Goal: Task Accomplishment & Management: Use online tool/utility

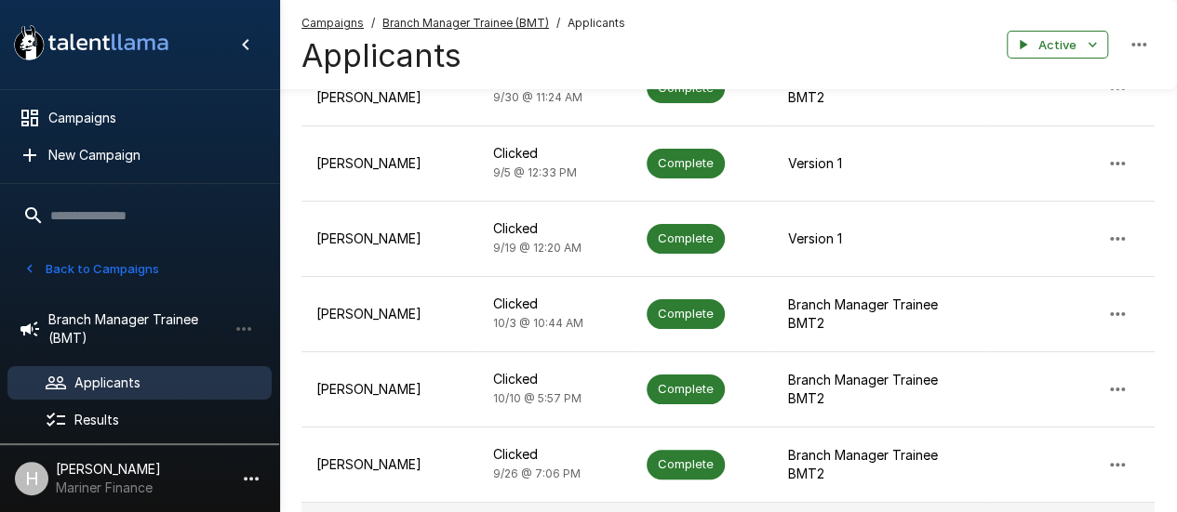
scroll to position [739, 0]
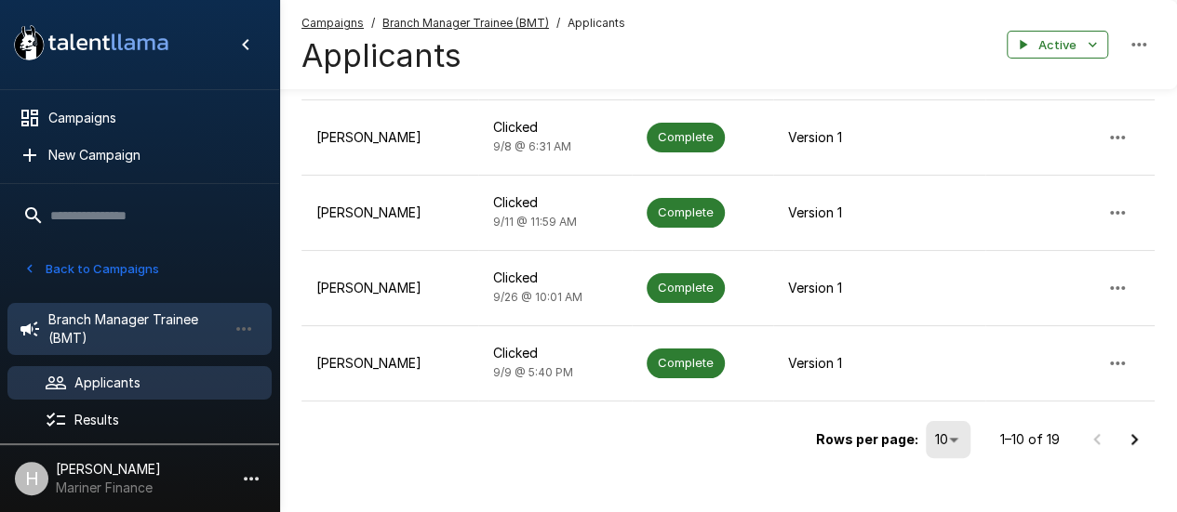
click at [144, 339] on span "Branch Manager Trainee (BMT)" at bounding box center [137, 329] width 179 height 37
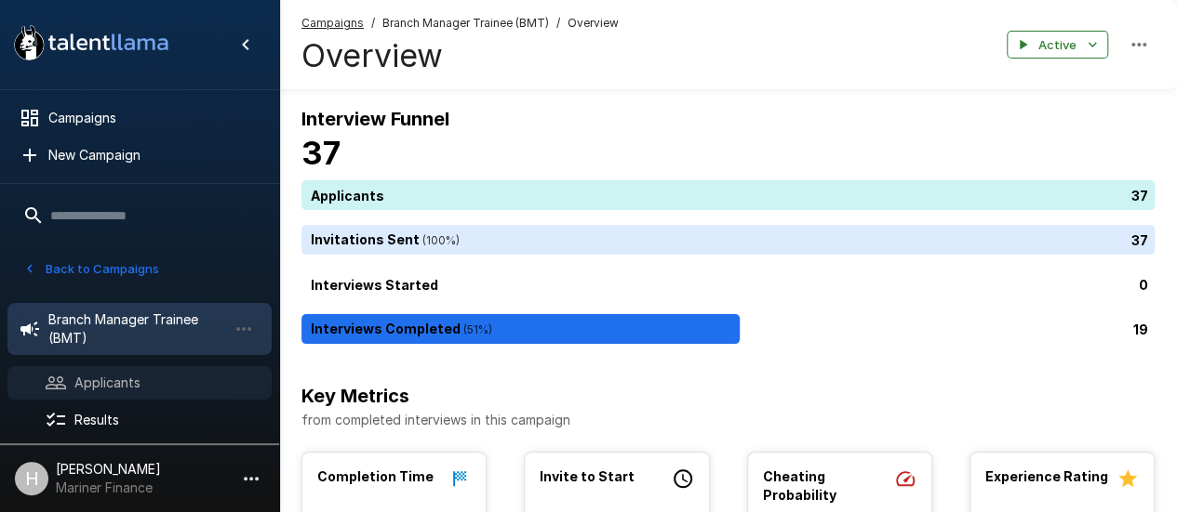
click at [130, 368] on div "Applicants" at bounding box center [139, 382] width 264 height 33
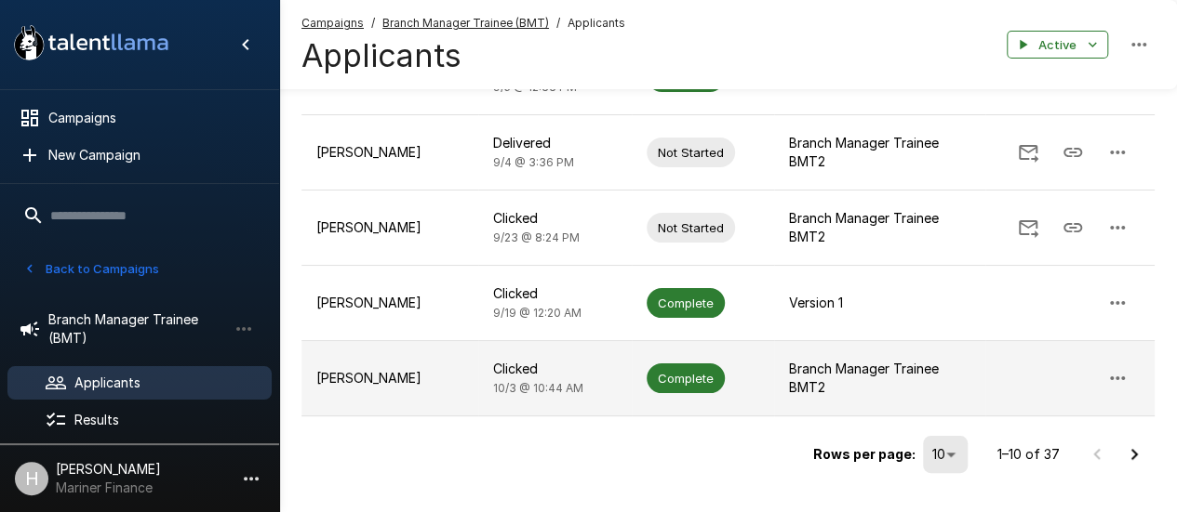
scroll to position [666, 0]
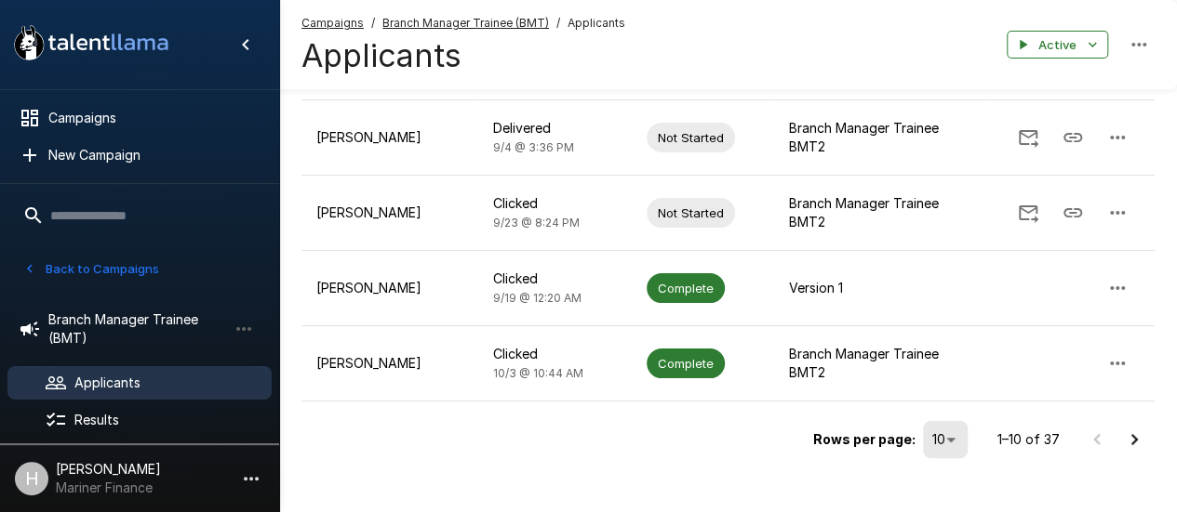
click at [1125, 429] on icon "Go to next page" at bounding box center [1134, 440] width 22 height 22
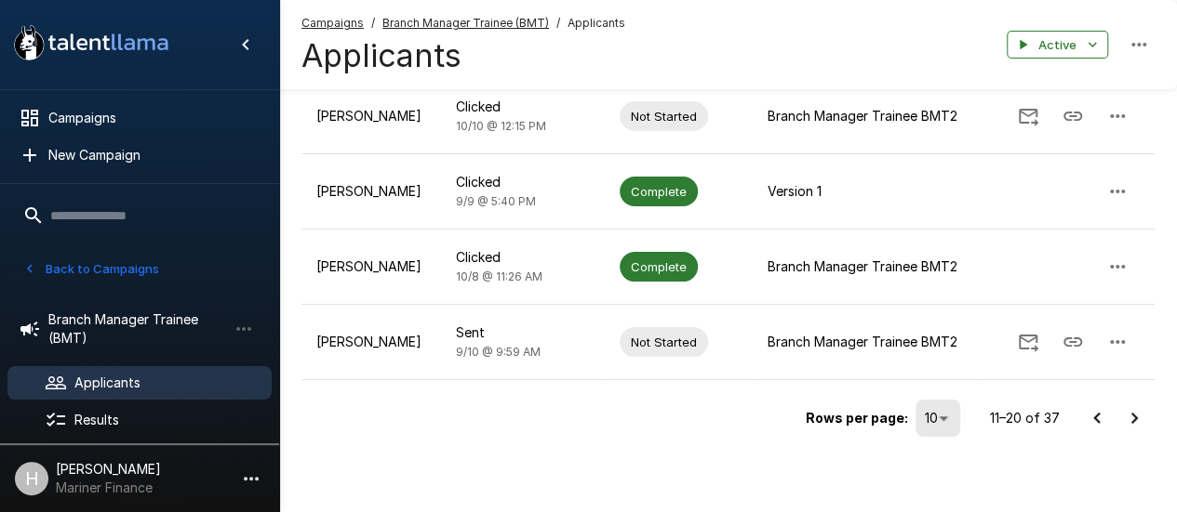
click at [1132, 414] on icon "Go to next page" at bounding box center [1134, 418] width 22 height 22
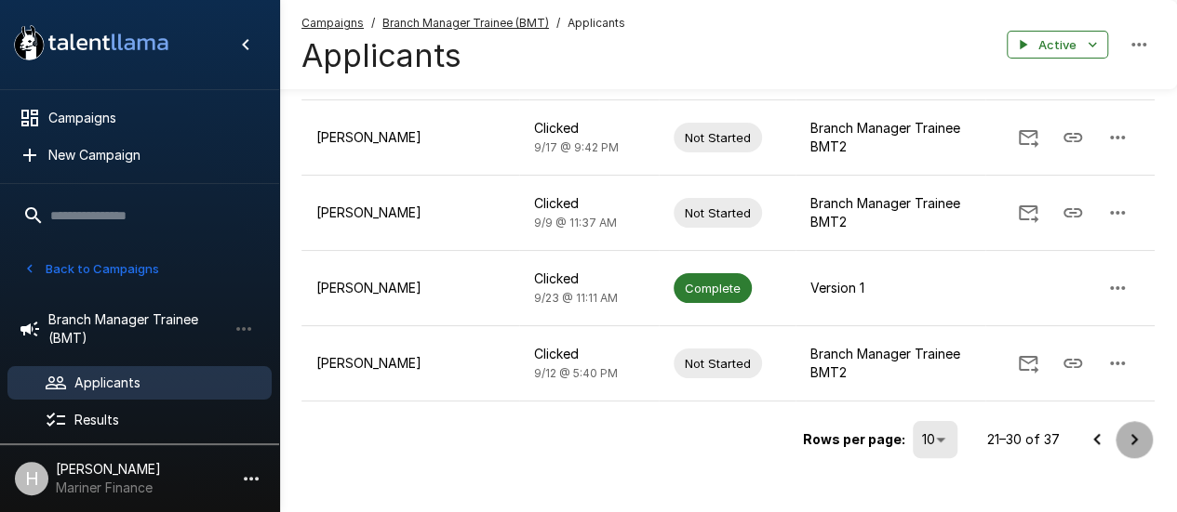
click at [1125, 429] on icon "Go to next page" at bounding box center [1134, 440] width 22 height 22
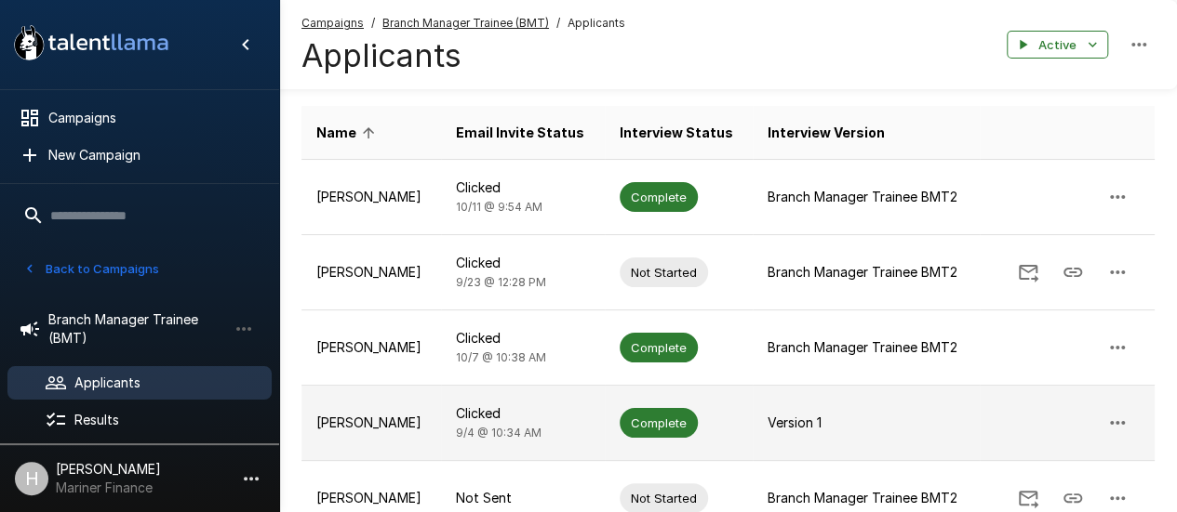
scroll to position [162, 0]
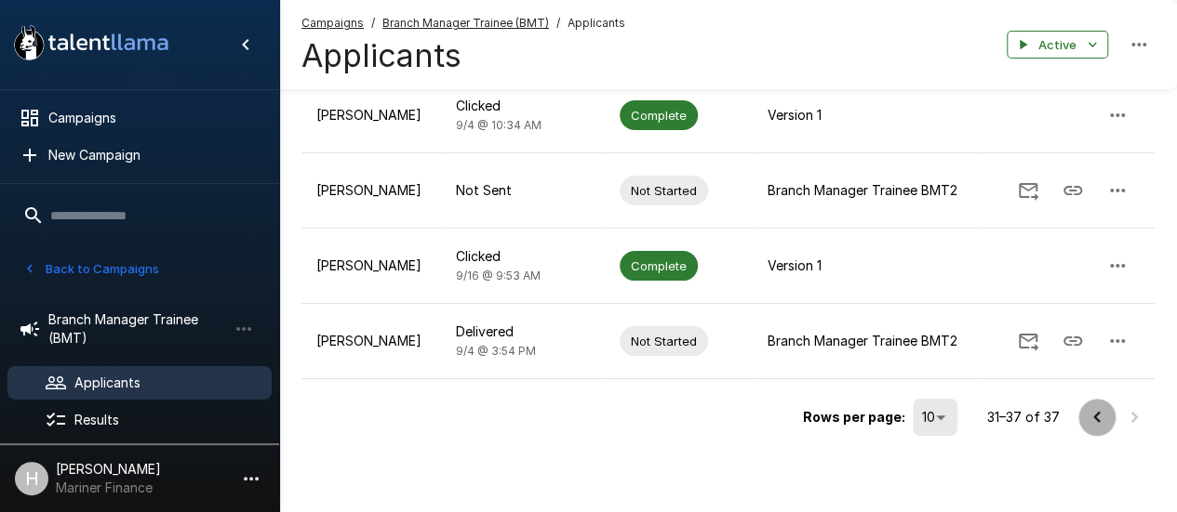
click at [1090, 416] on icon "Go to previous page" at bounding box center [1096, 417] width 22 height 22
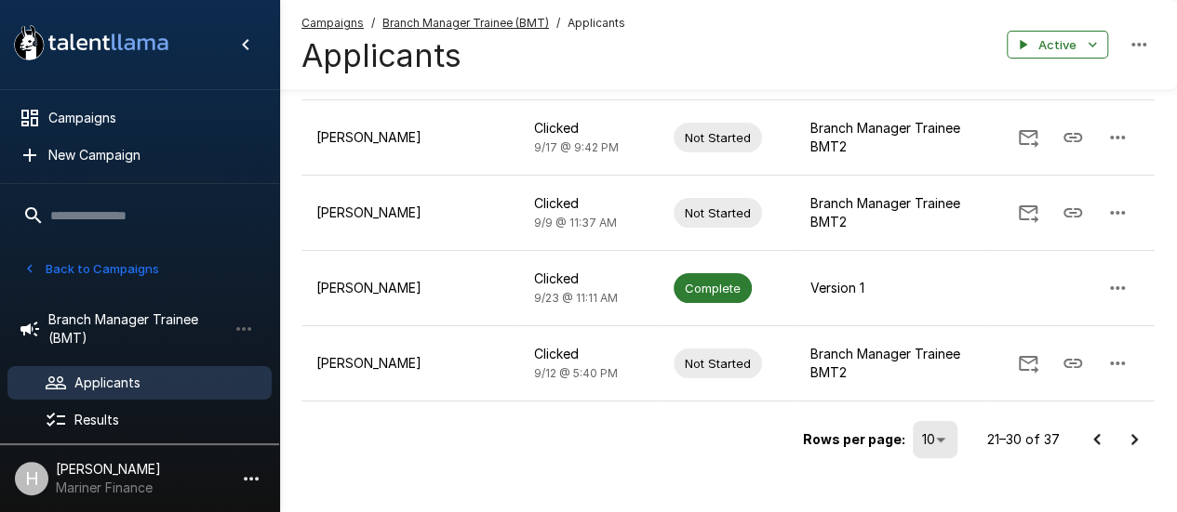
click at [1090, 429] on icon "Go to previous page" at bounding box center [1096, 440] width 22 height 22
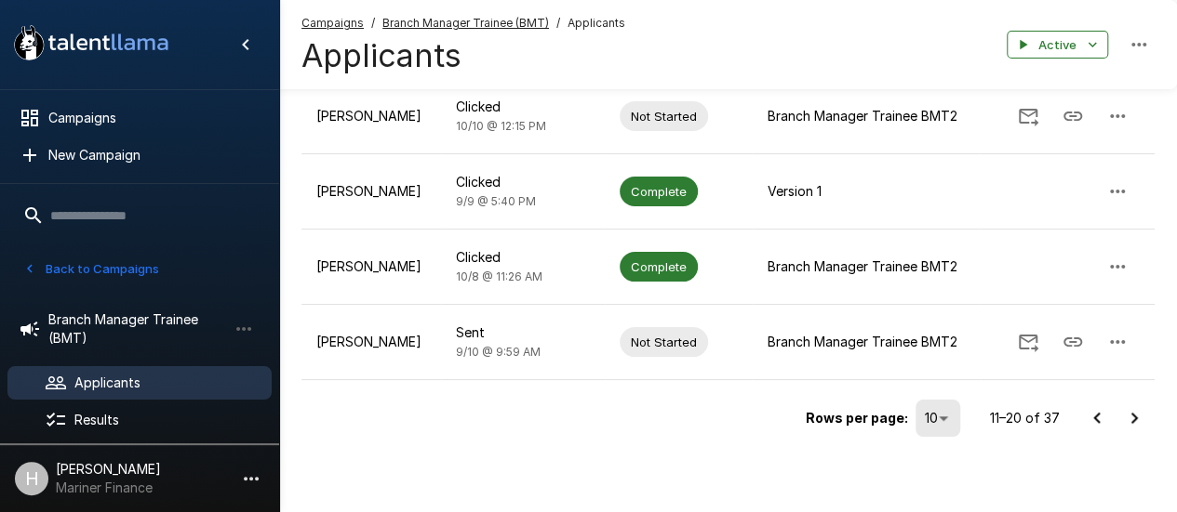
click at [1090, 416] on icon "Go to previous page" at bounding box center [1096, 418] width 22 height 22
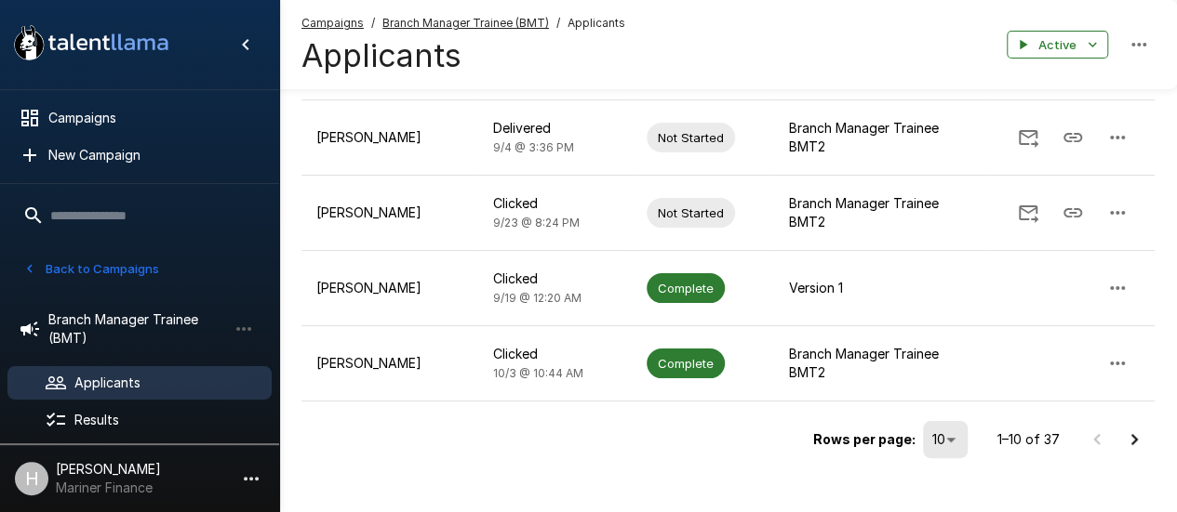
click at [1133, 434] on icon "Go to next page" at bounding box center [1134, 439] width 7 height 11
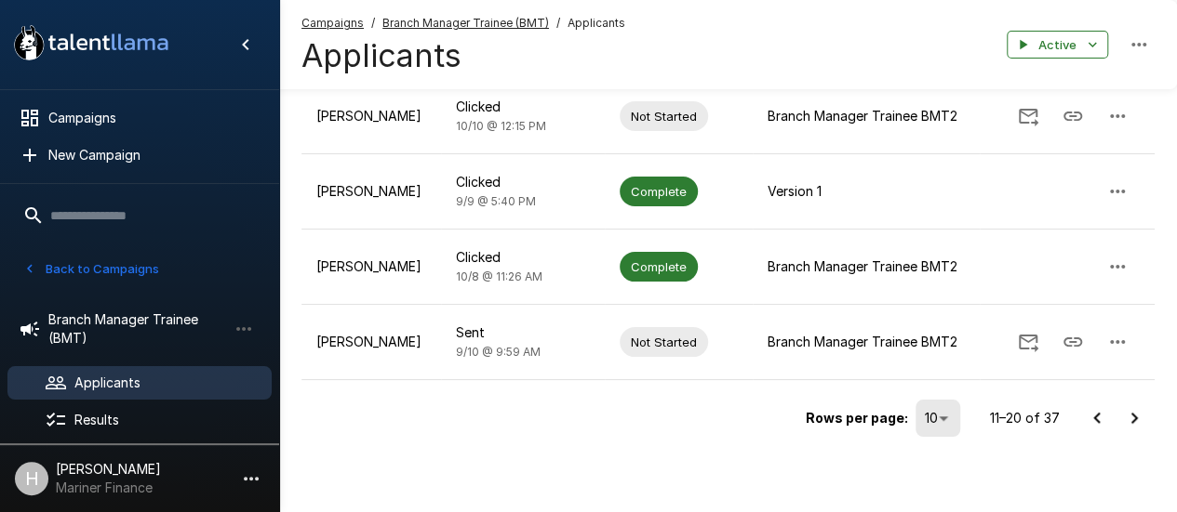
click at [1076, 408] on div "Rows per page: 10 ** 11–20 of 37" at bounding box center [727, 411] width 853 height 62
click at [1084, 410] on button "Go to previous page" at bounding box center [1096, 418] width 37 height 37
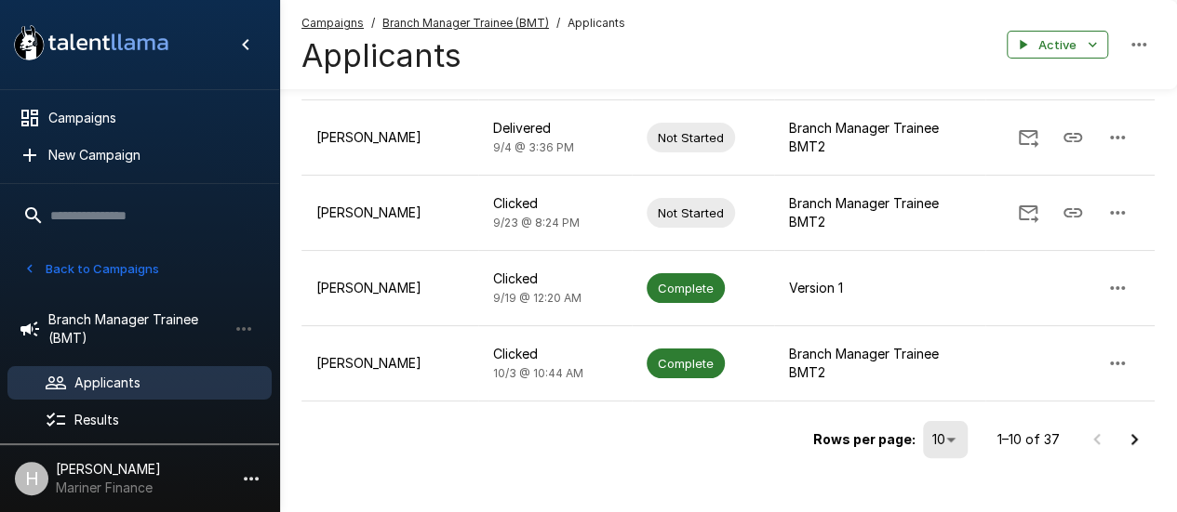
click at [1123, 429] on icon "Go to next page" at bounding box center [1134, 440] width 22 height 22
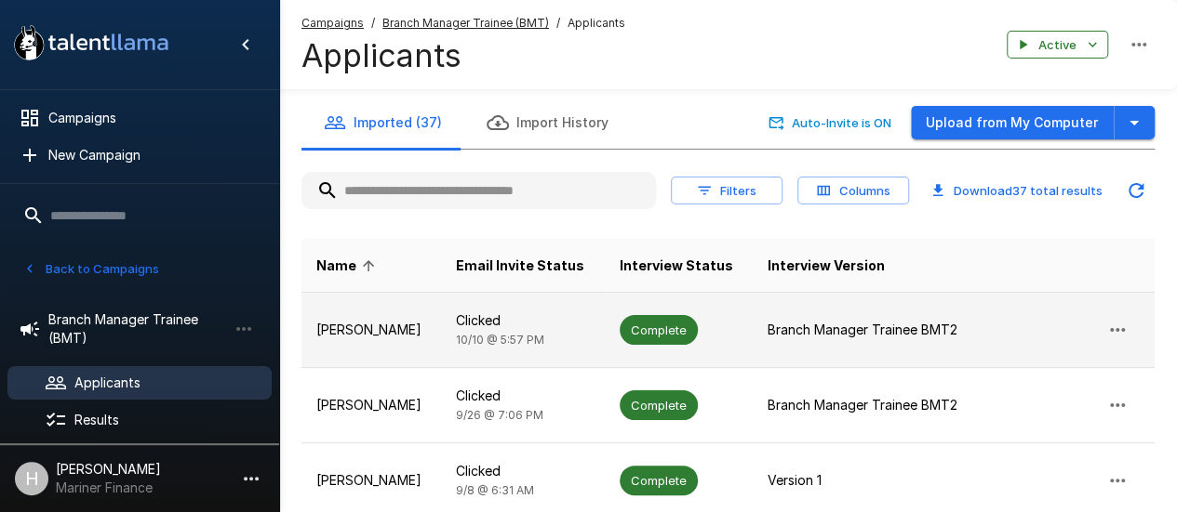
scroll to position [93, 0]
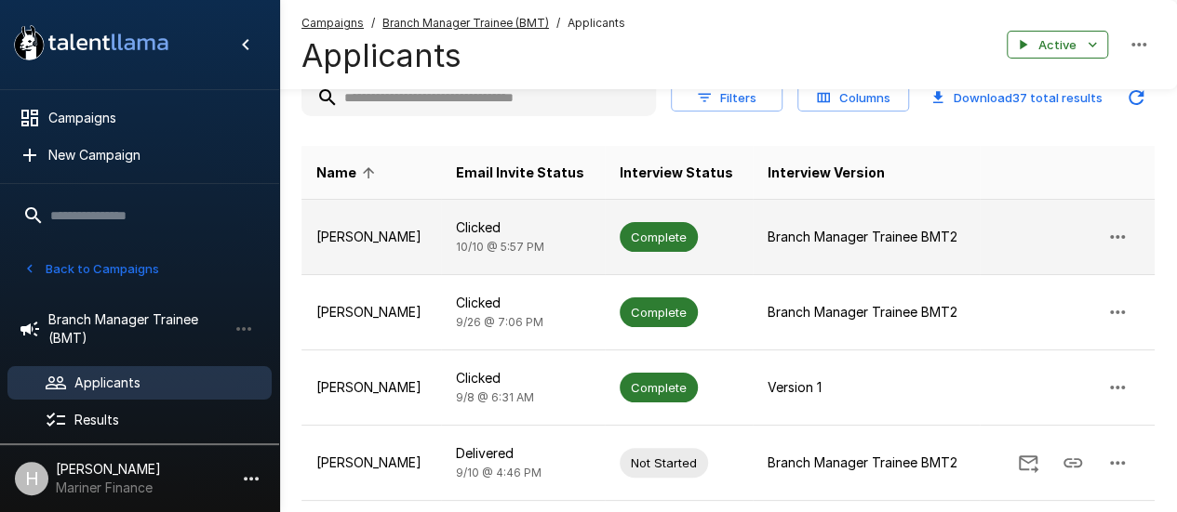
click at [380, 253] on td "[PERSON_NAME]" at bounding box center [371, 237] width 140 height 75
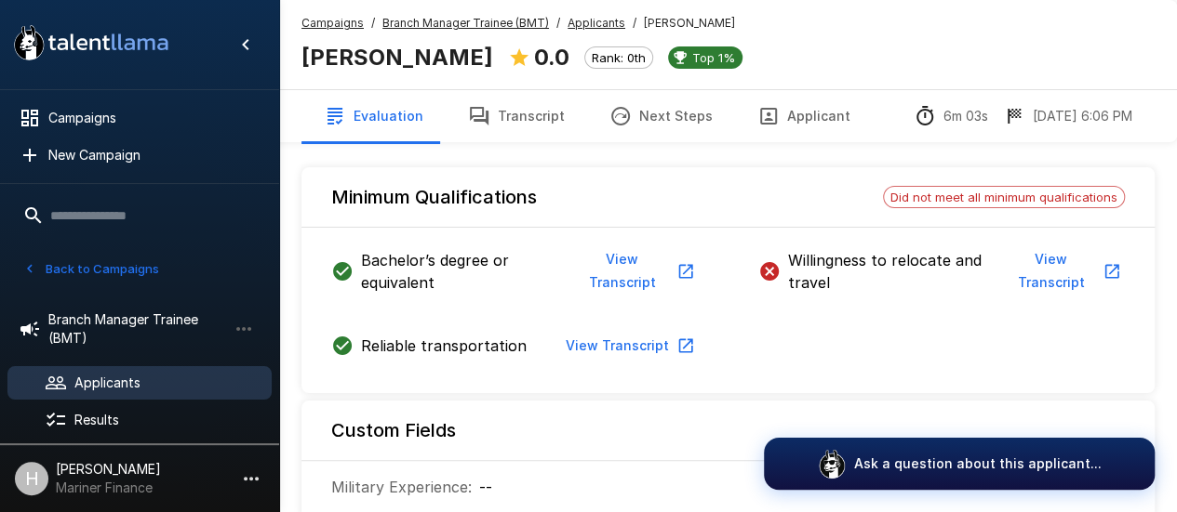
click at [502, 117] on button "Transcript" at bounding box center [516, 116] width 141 height 52
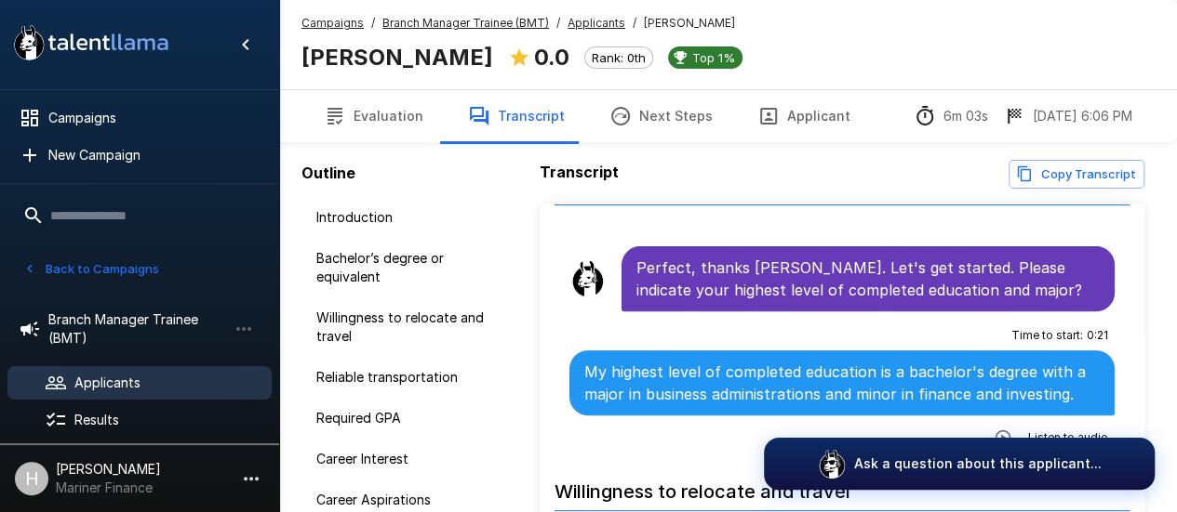
scroll to position [372, 0]
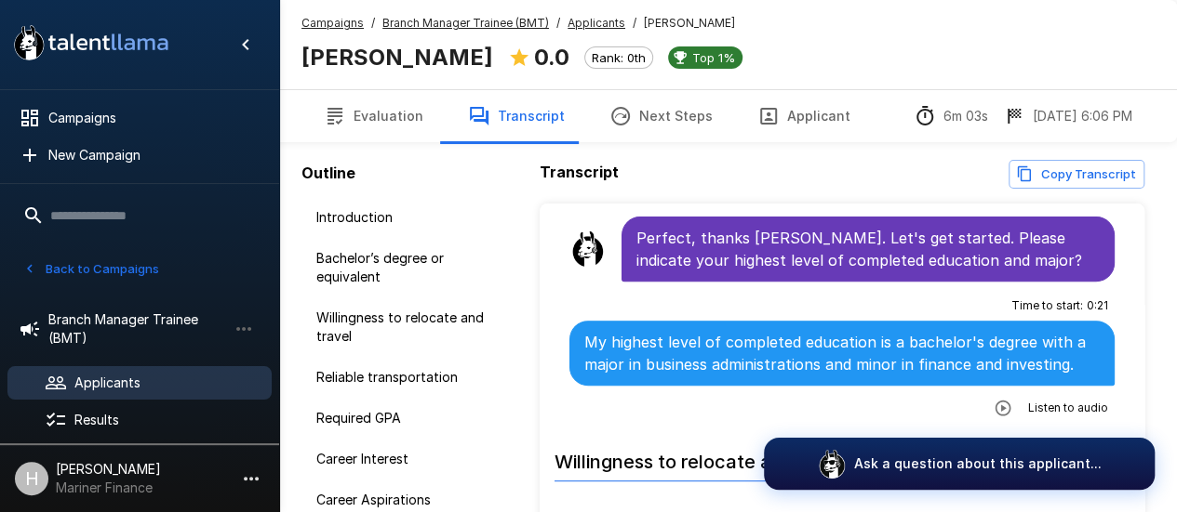
click at [995, 403] on icon "button" at bounding box center [1003, 408] width 16 height 16
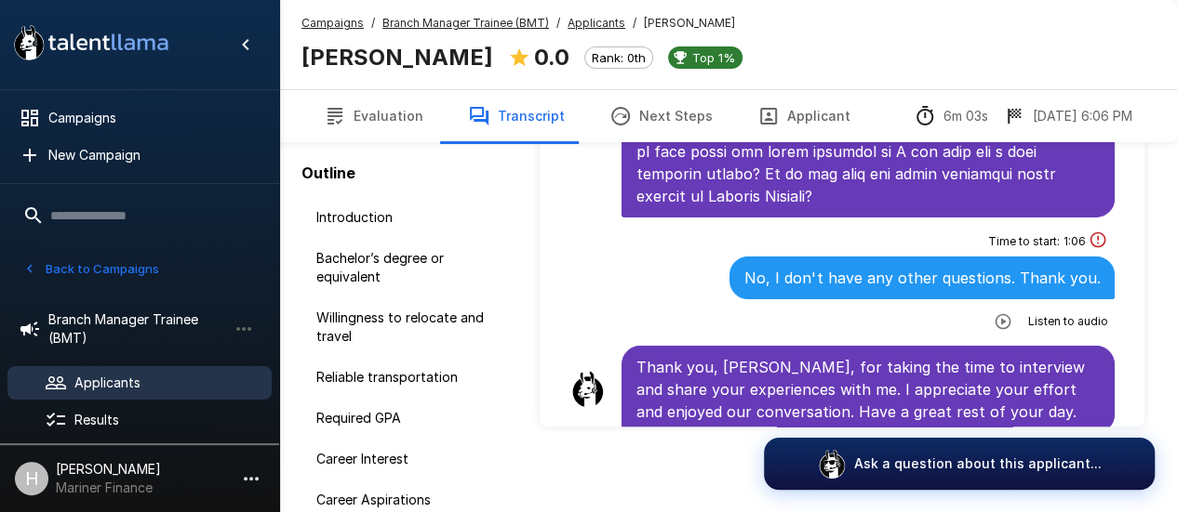
scroll to position [142, 0]
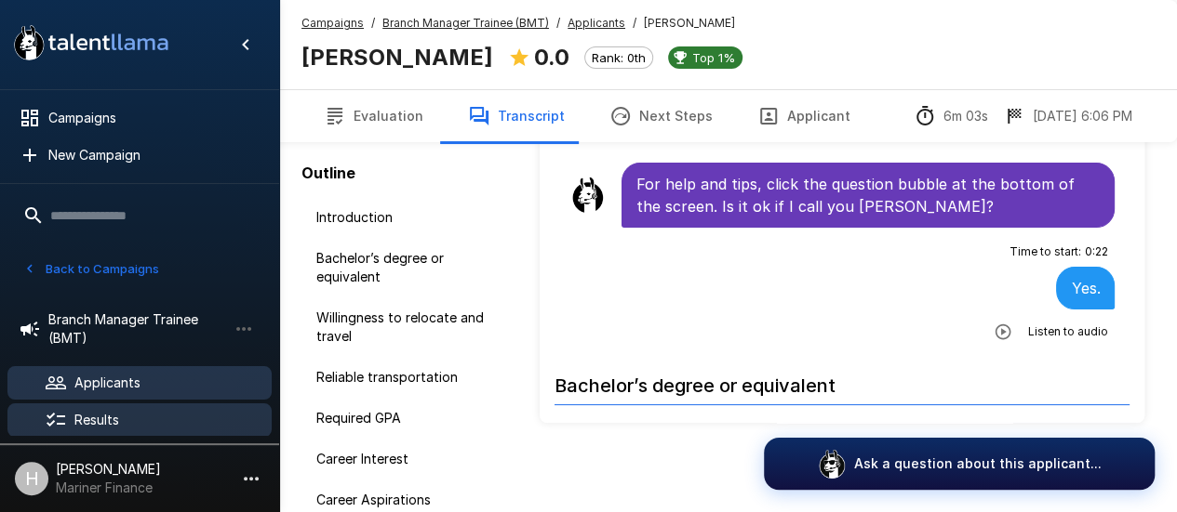
click at [100, 406] on div "Results" at bounding box center [139, 420] width 264 height 33
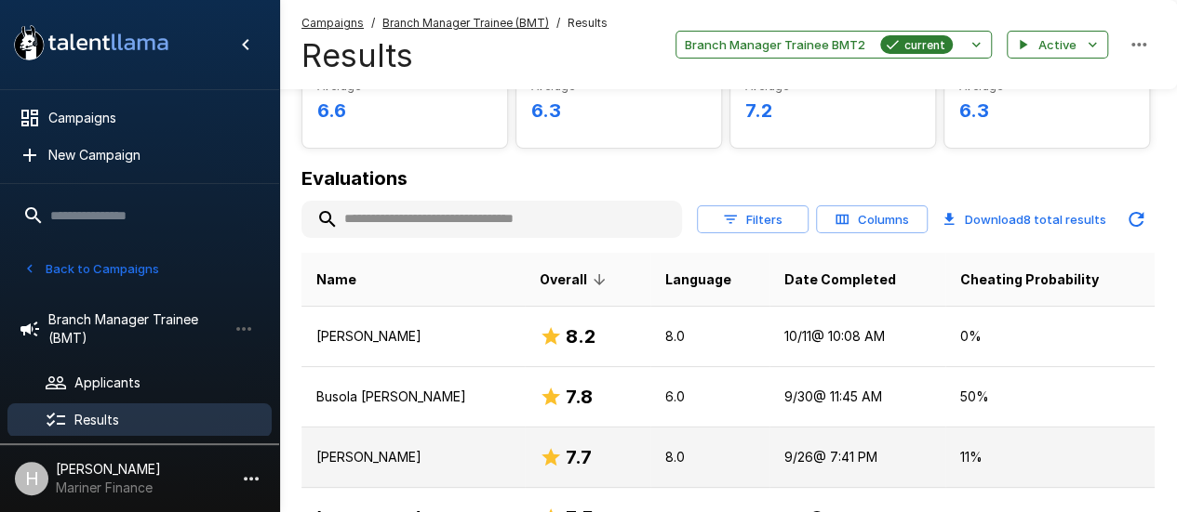
scroll to position [186, 0]
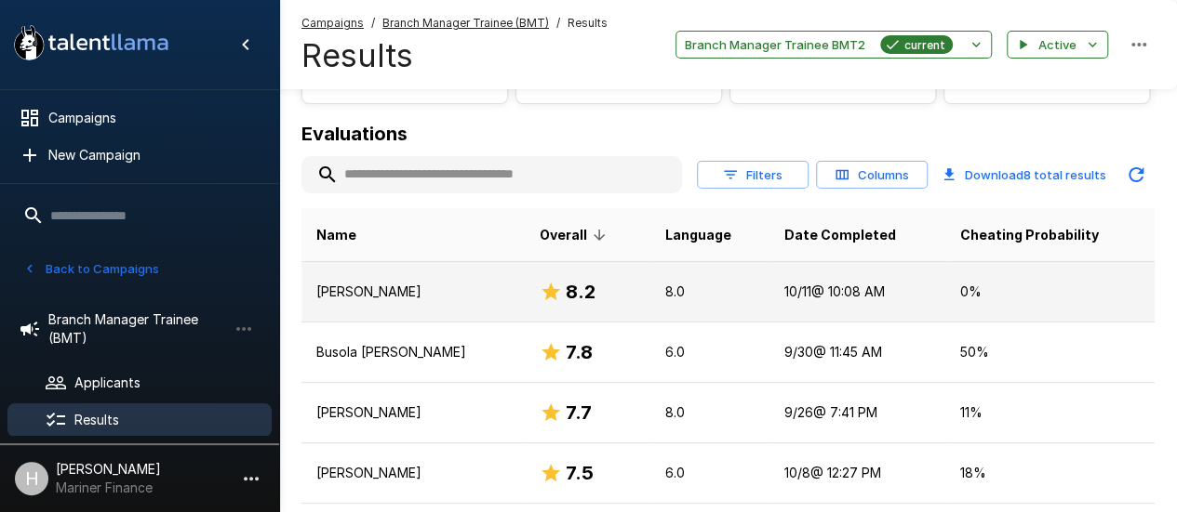
click at [353, 297] on p "[PERSON_NAME]" at bounding box center [412, 292] width 193 height 19
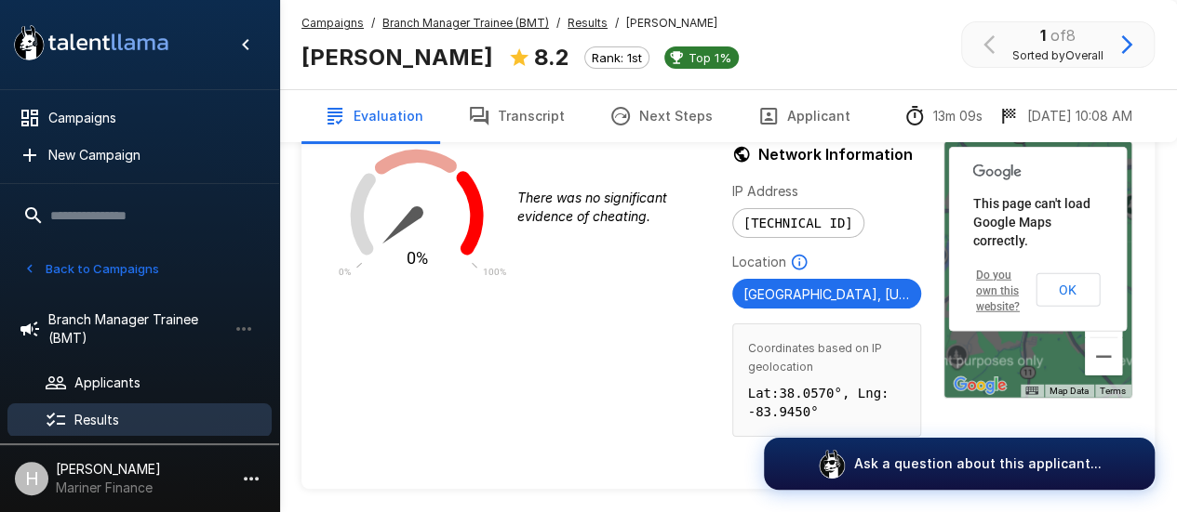
scroll to position [2258, 0]
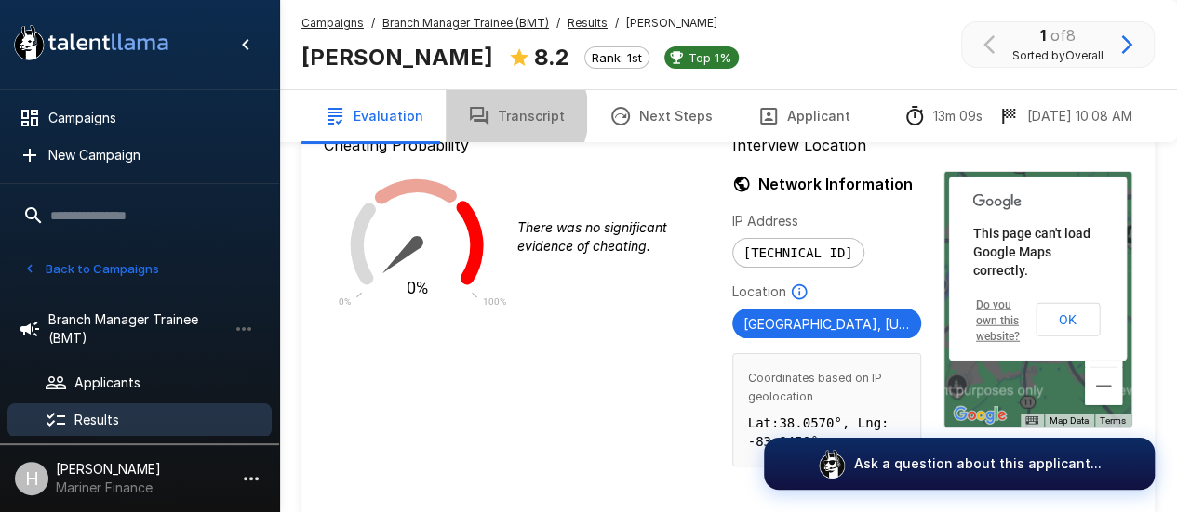
click at [499, 114] on button "Transcript" at bounding box center [516, 116] width 141 height 52
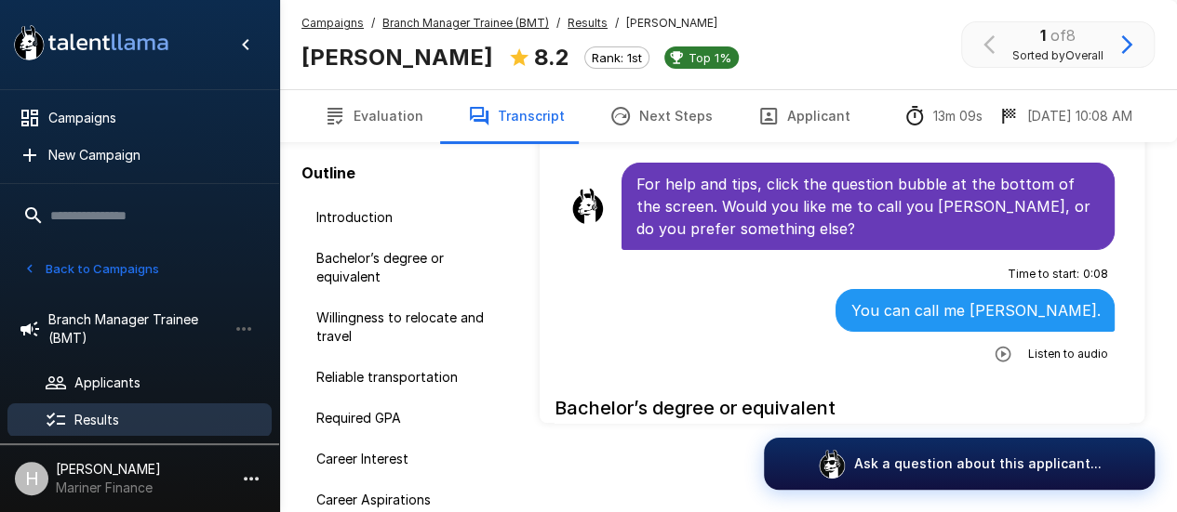
scroll to position [142, 0]
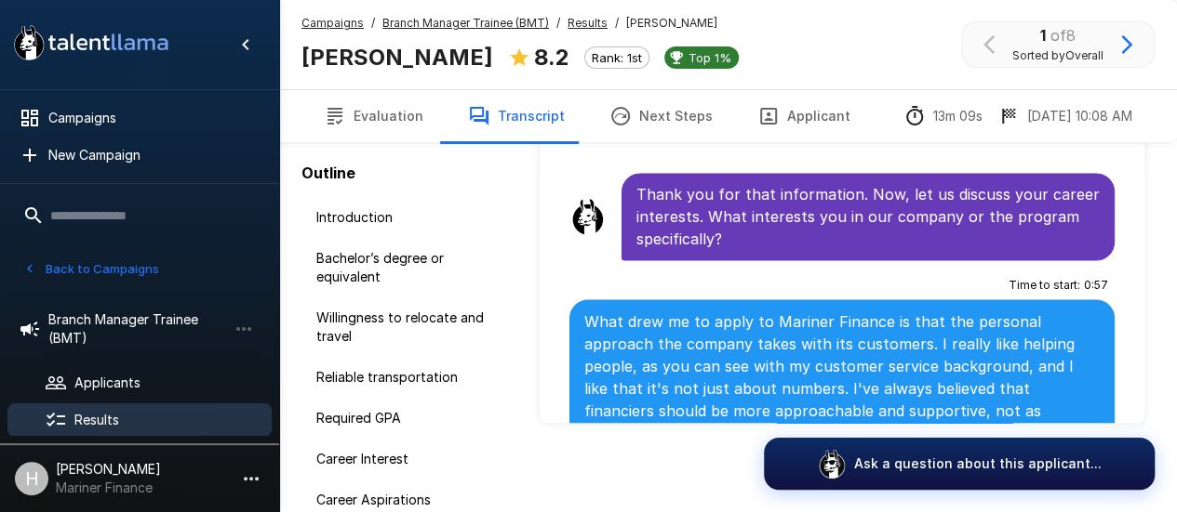
scroll to position [1674, 0]
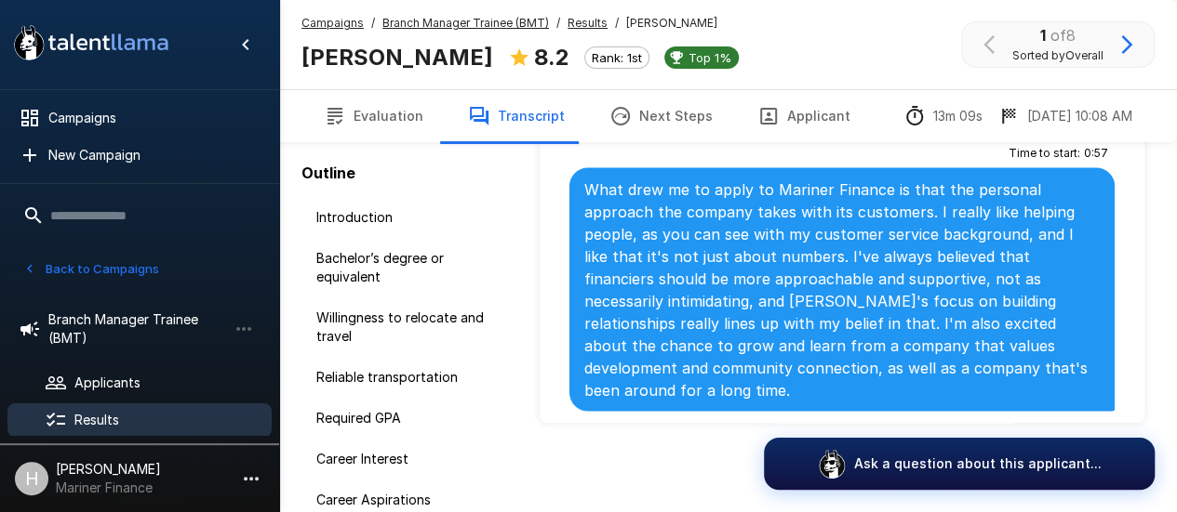
click at [993, 424] on icon "button" at bounding box center [1002, 433] width 19 height 19
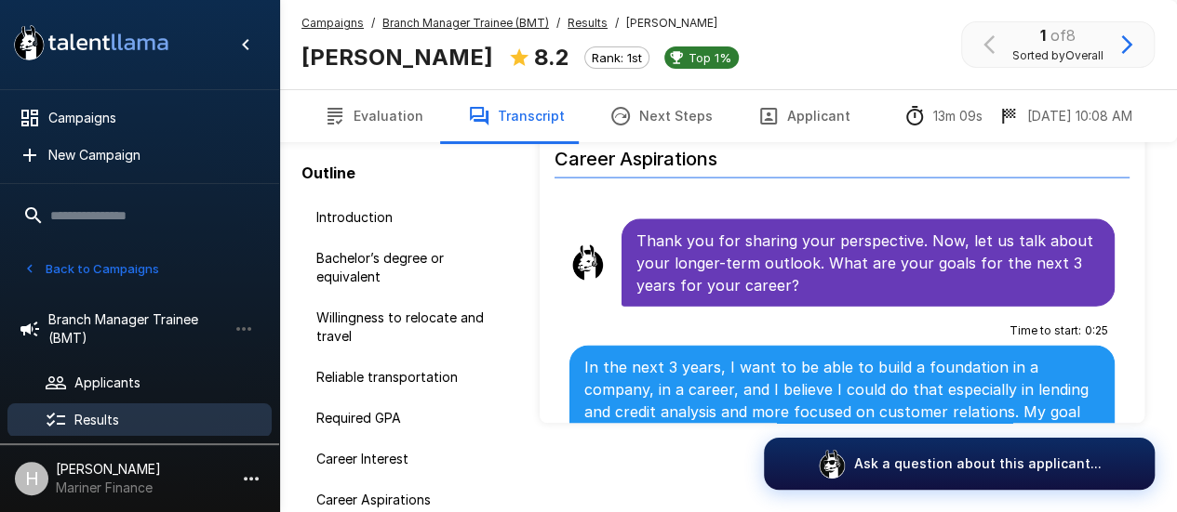
scroll to position [1953, 0]
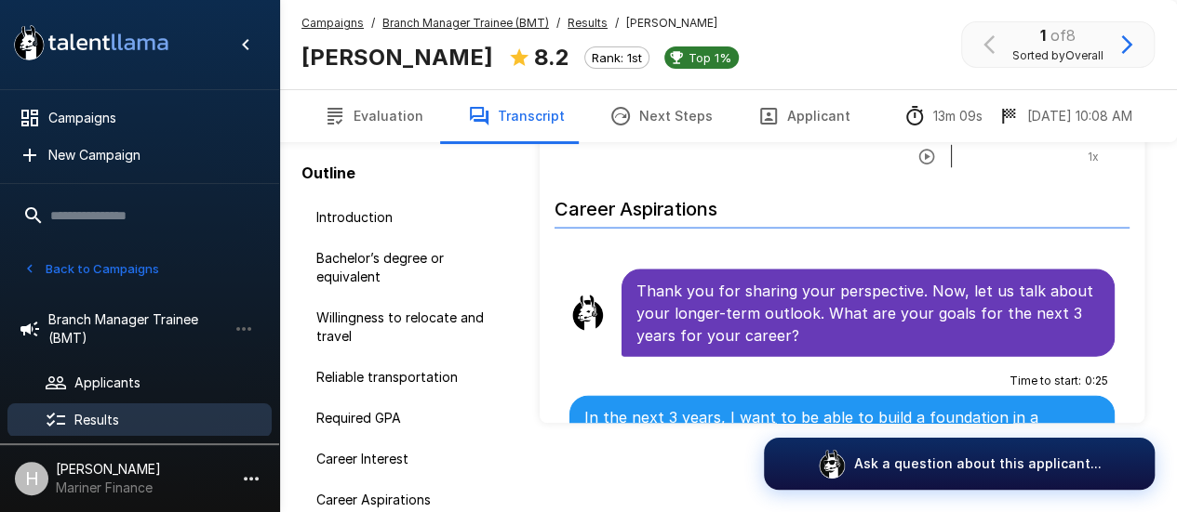
click at [126, 411] on span "Results" at bounding box center [165, 420] width 182 height 19
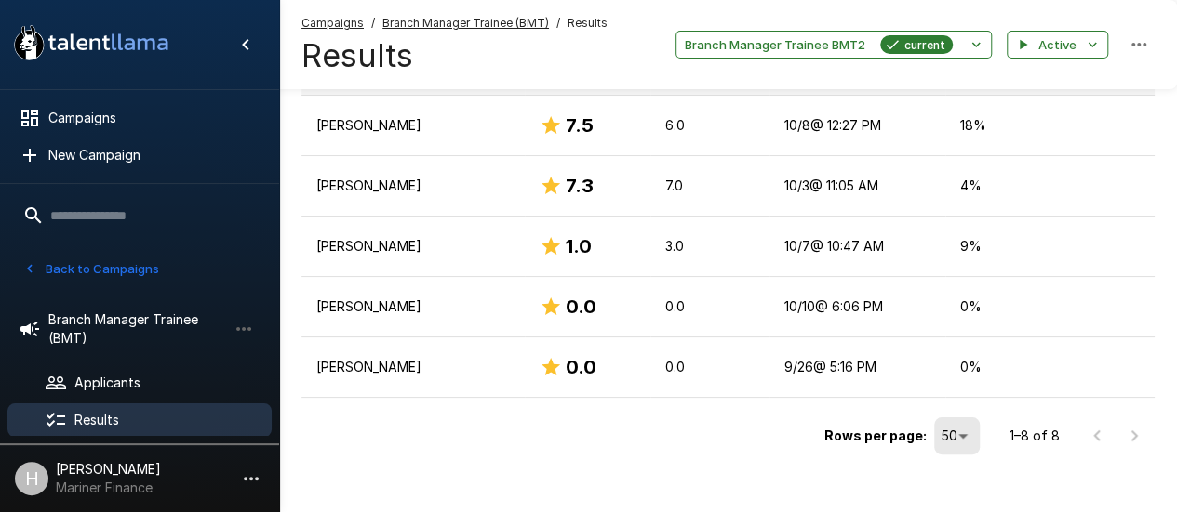
scroll to position [552, 0]
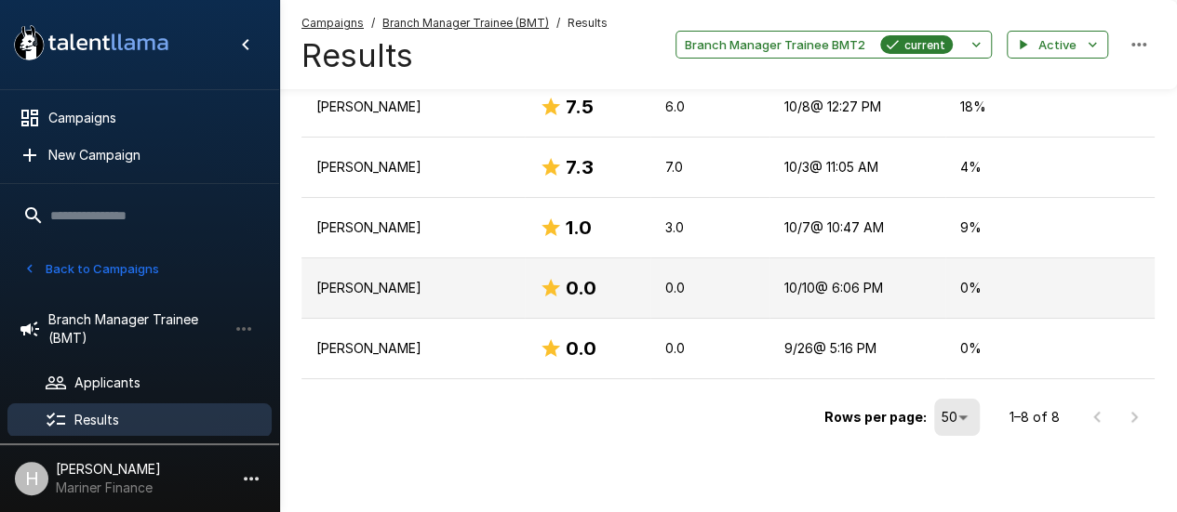
click at [374, 293] on p "[PERSON_NAME]" at bounding box center [412, 288] width 193 height 19
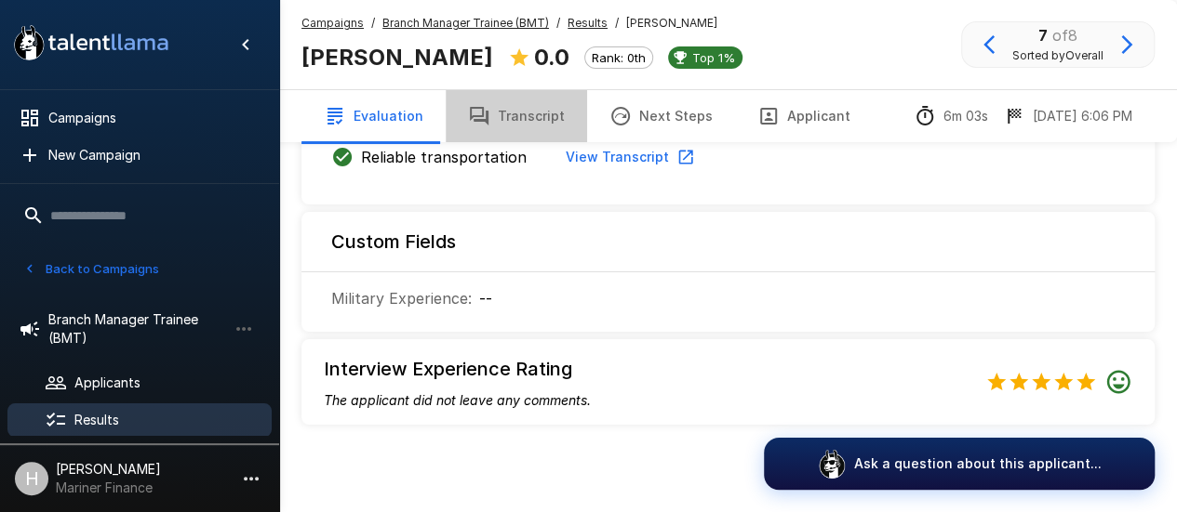
click at [532, 115] on button "Transcript" at bounding box center [516, 116] width 141 height 52
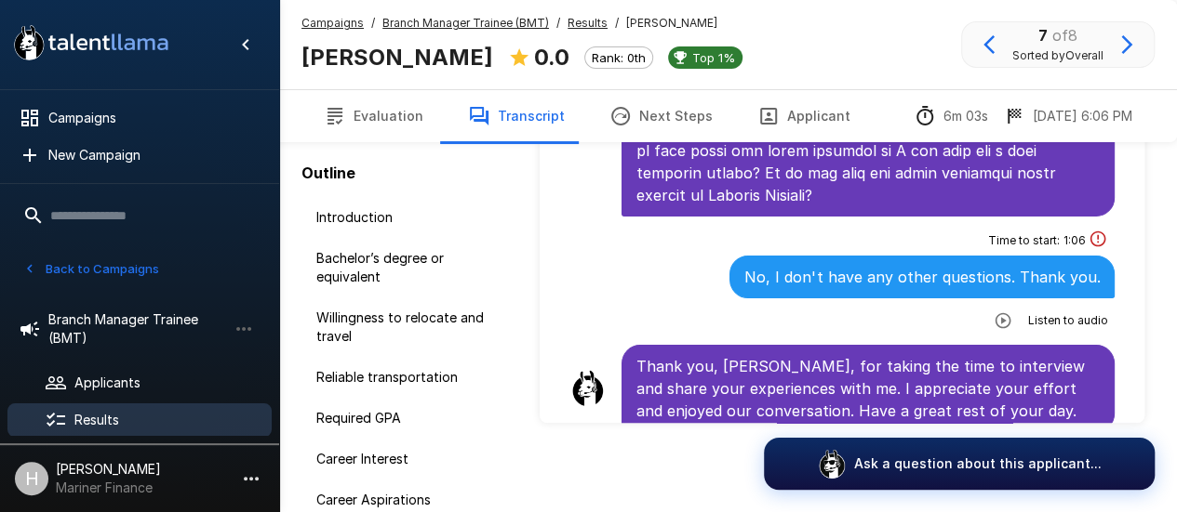
scroll to position [3320, 0]
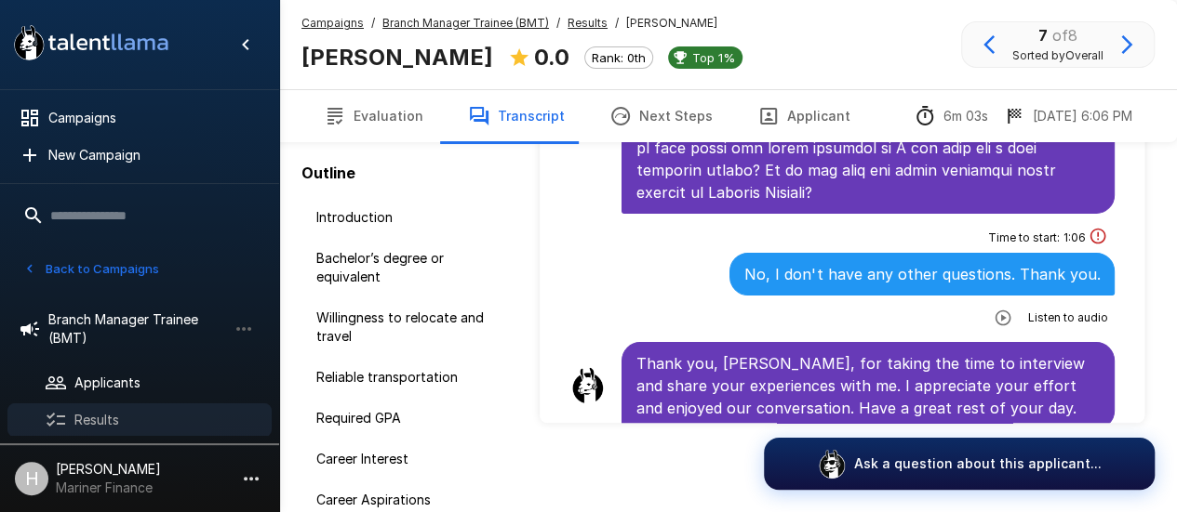
click at [110, 418] on span "Results" at bounding box center [165, 420] width 182 height 19
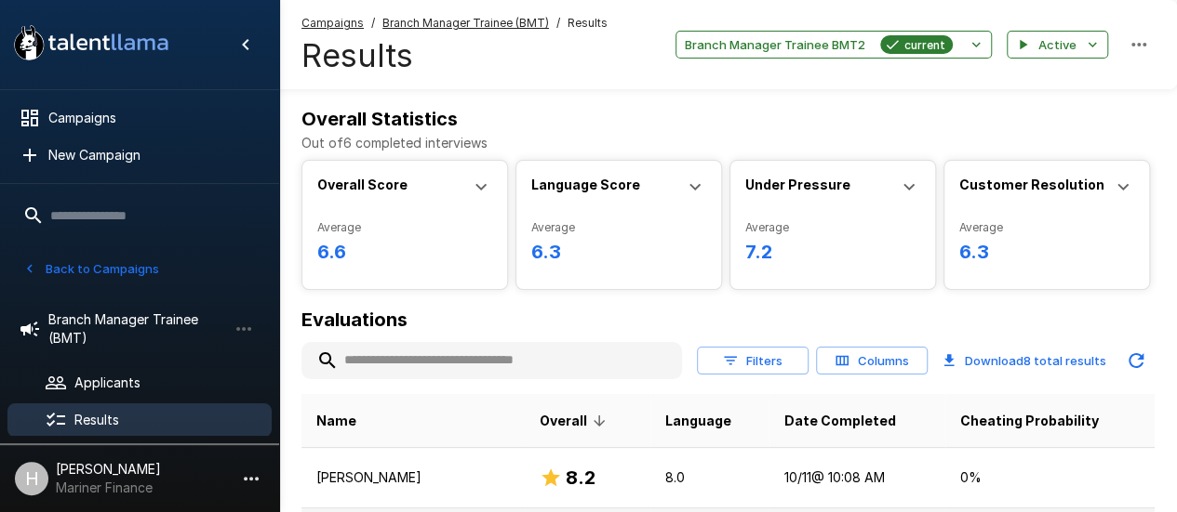
scroll to position [186, 0]
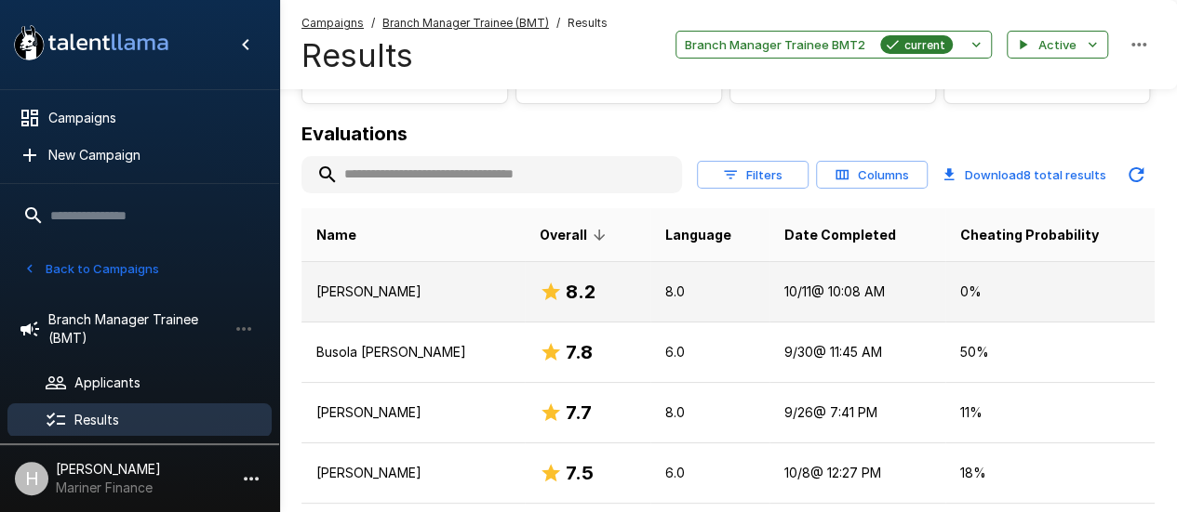
click at [374, 283] on p "[PERSON_NAME]" at bounding box center [412, 292] width 193 height 19
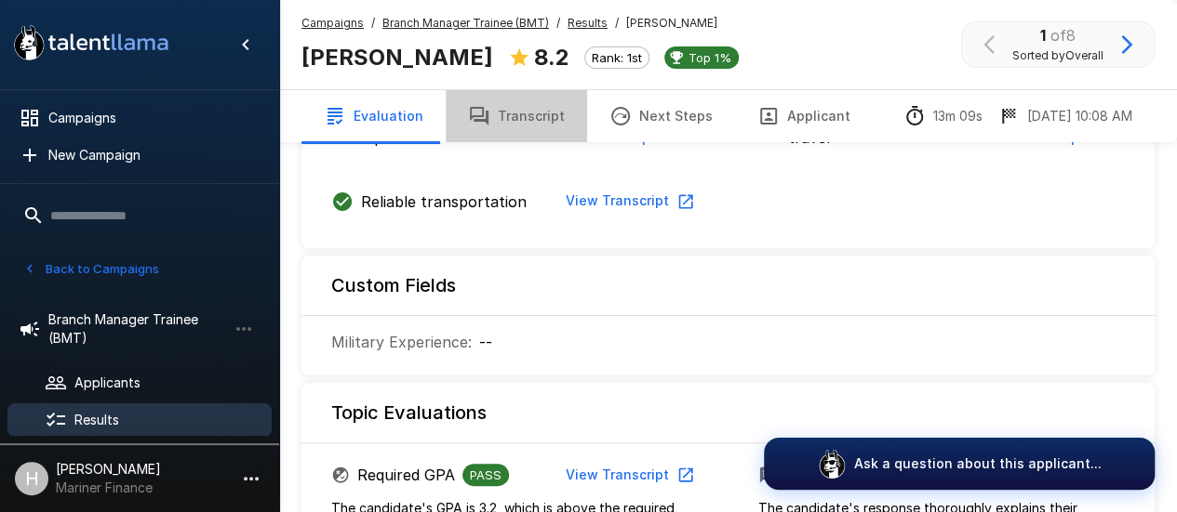
click at [546, 110] on button "Transcript" at bounding box center [516, 116] width 141 height 52
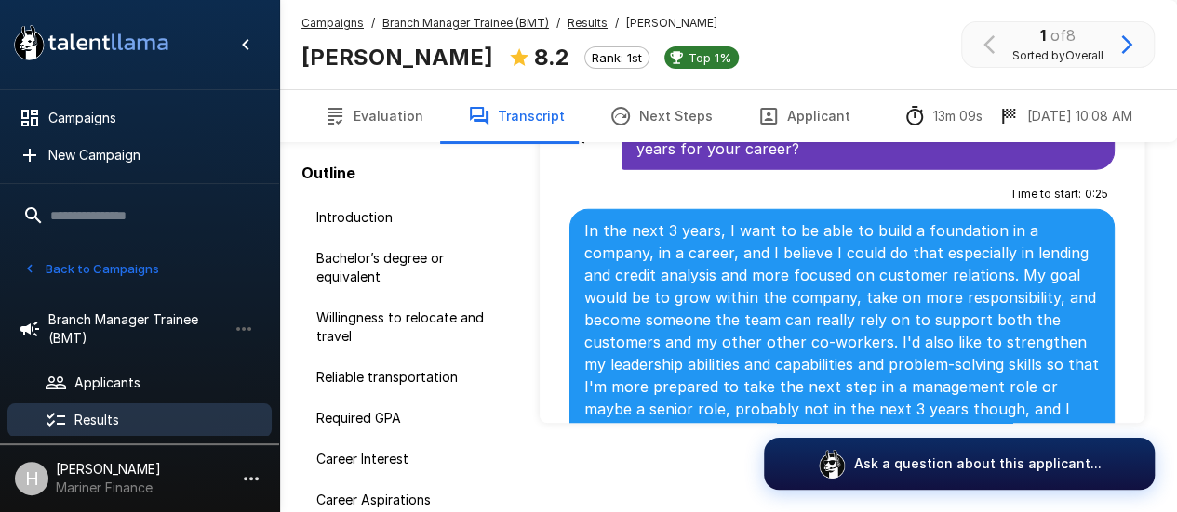
scroll to position [2232, 0]
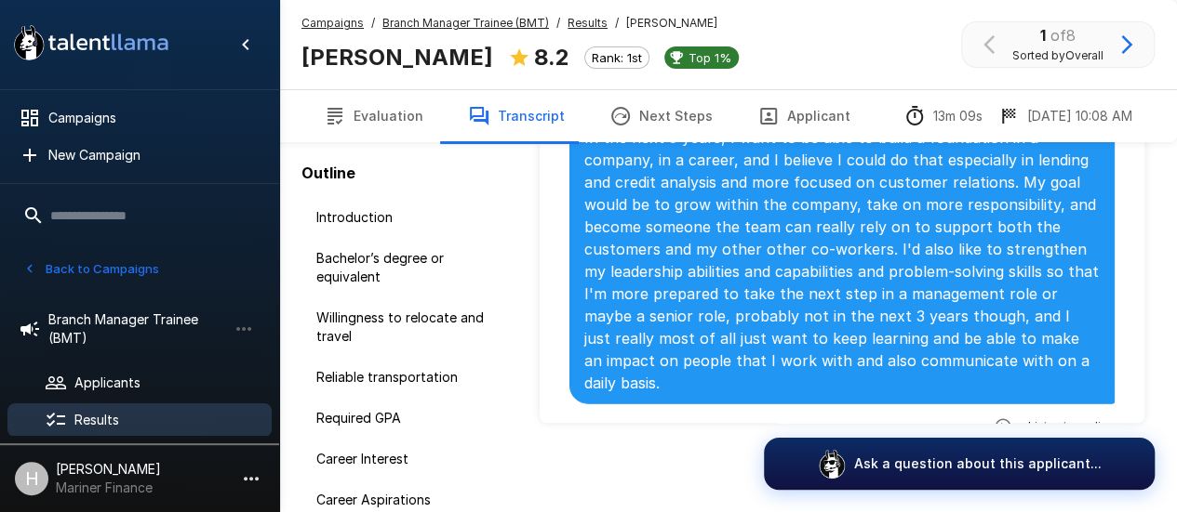
click at [995, 419] on icon "button" at bounding box center [1003, 427] width 16 height 16
click at [917, 419] on icon "button" at bounding box center [926, 428] width 19 height 19
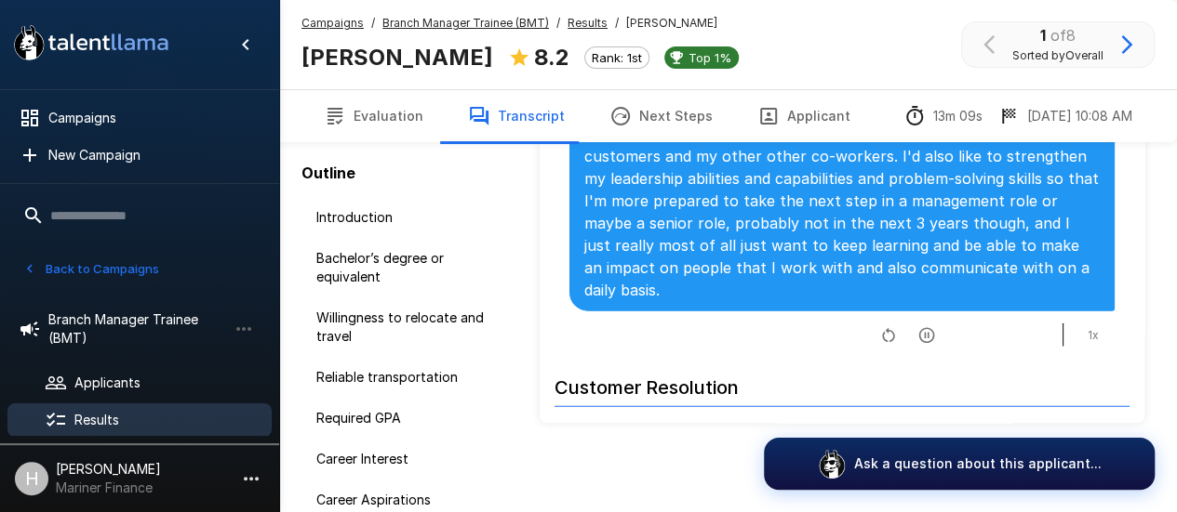
scroll to position [2325, 0]
click at [917, 326] on icon "button" at bounding box center [926, 335] width 19 height 19
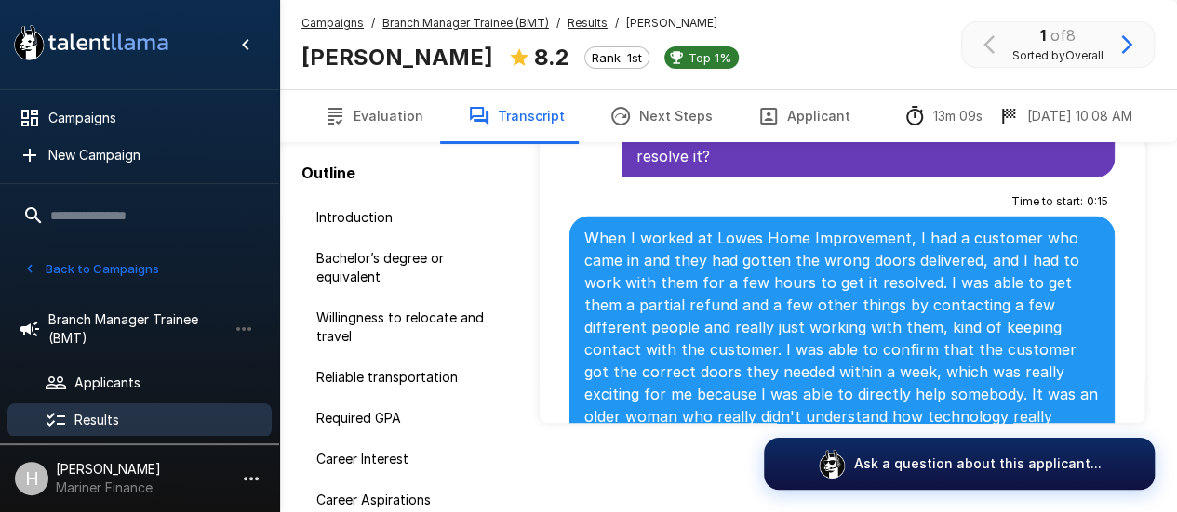
scroll to position [2790, 0]
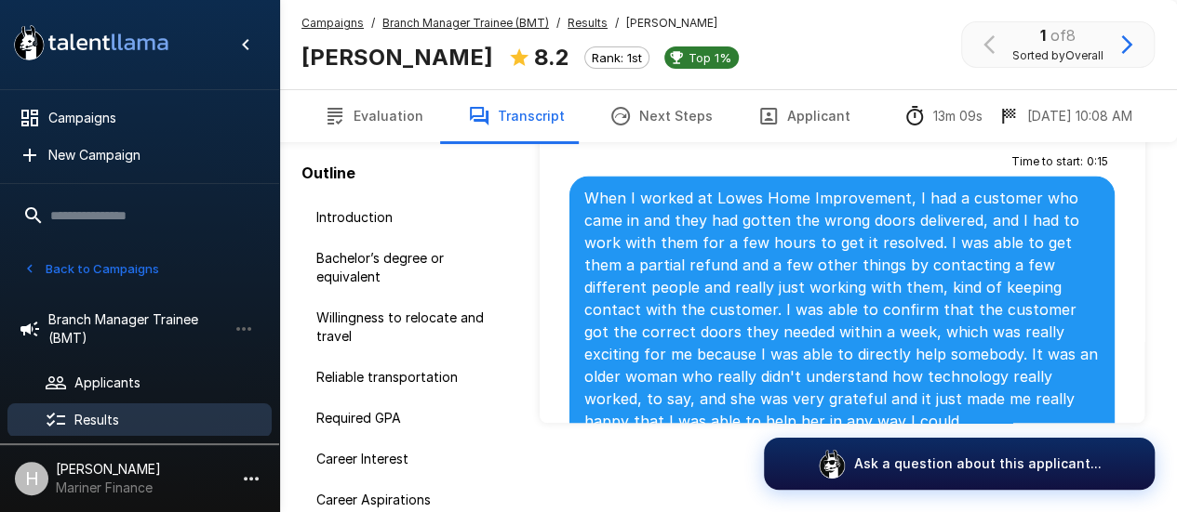
click at [993, 456] on icon "button" at bounding box center [1002, 465] width 19 height 19
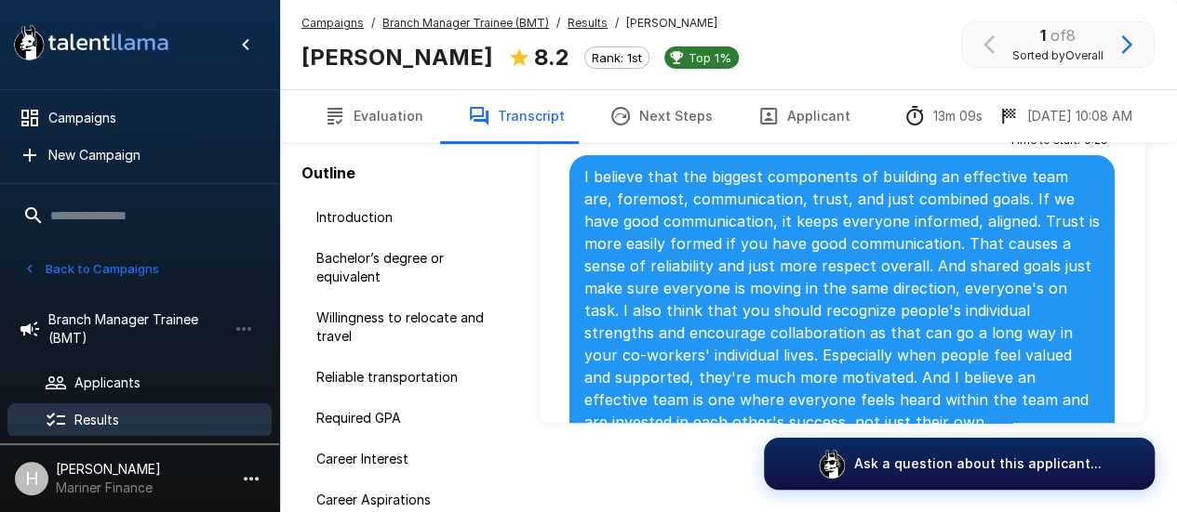
scroll to position [3441, 0]
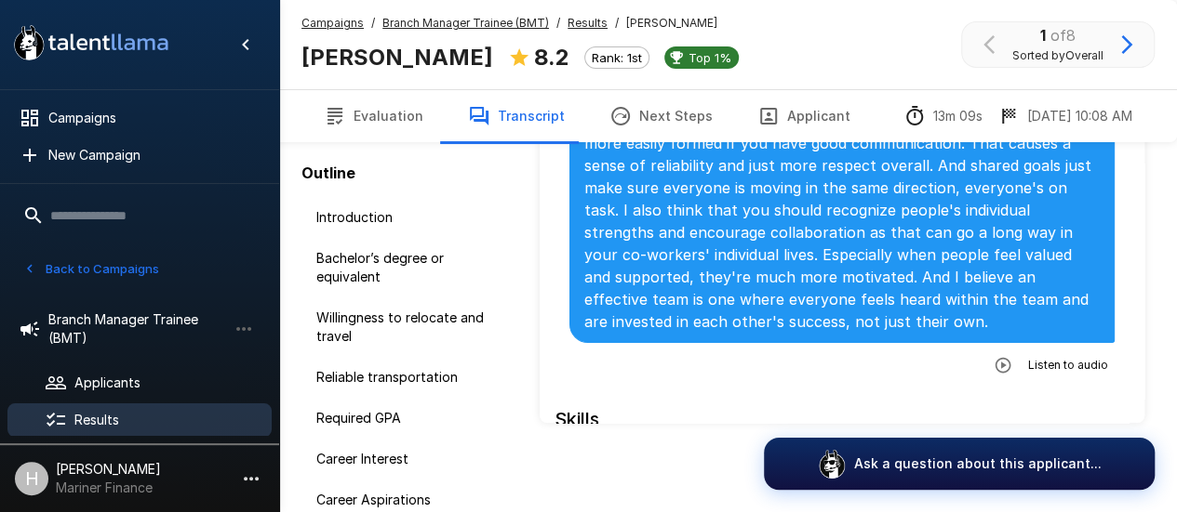
click at [993, 356] on icon "button" at bounding box center [1002, 365] width 19 height 19
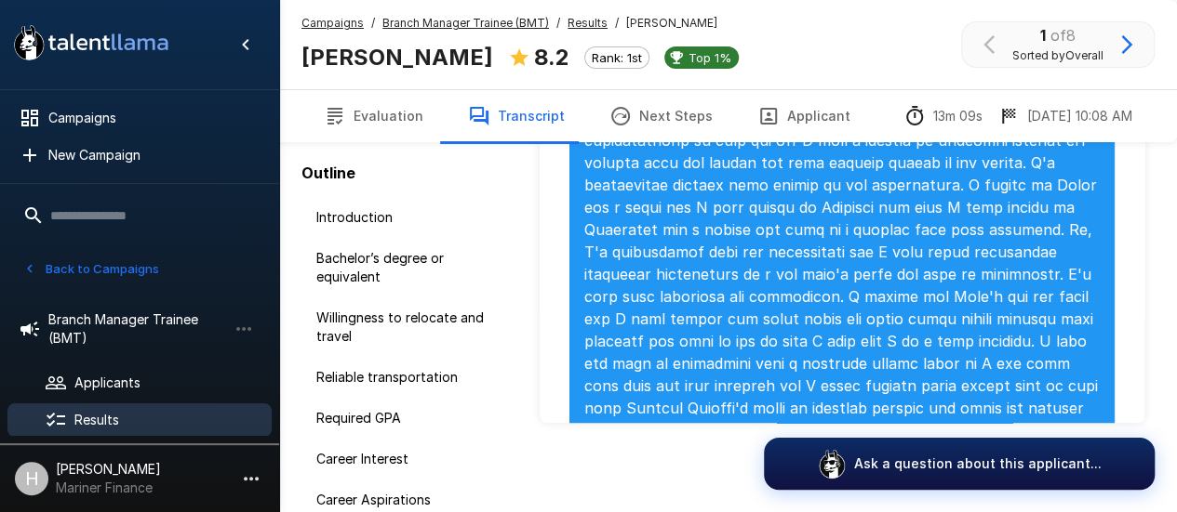
scroll to position [4092, 0]
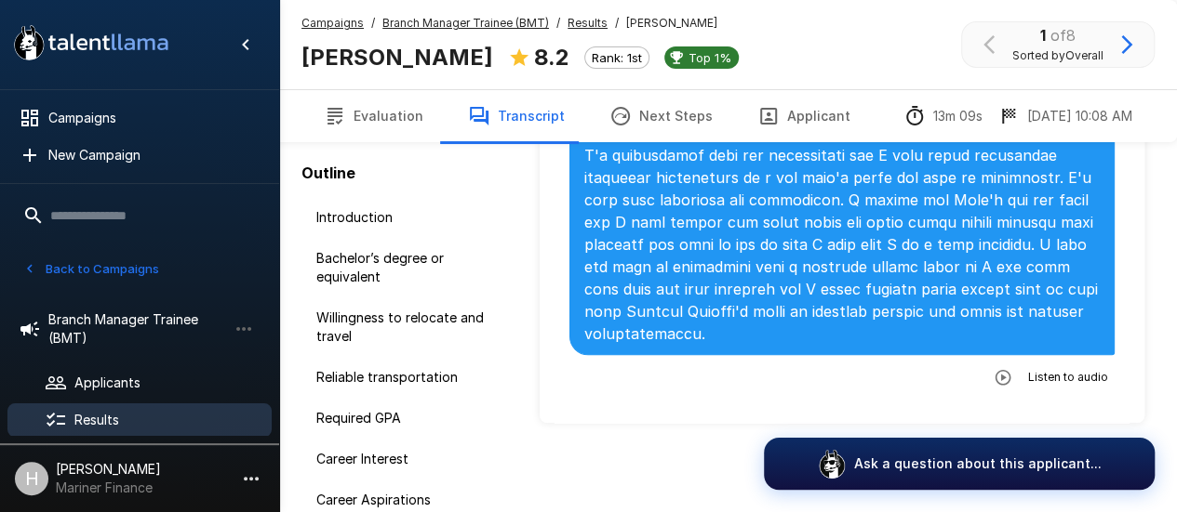
click at [994, 368] on icon "button" at bounding box center [1002, 377] width 19 height 19
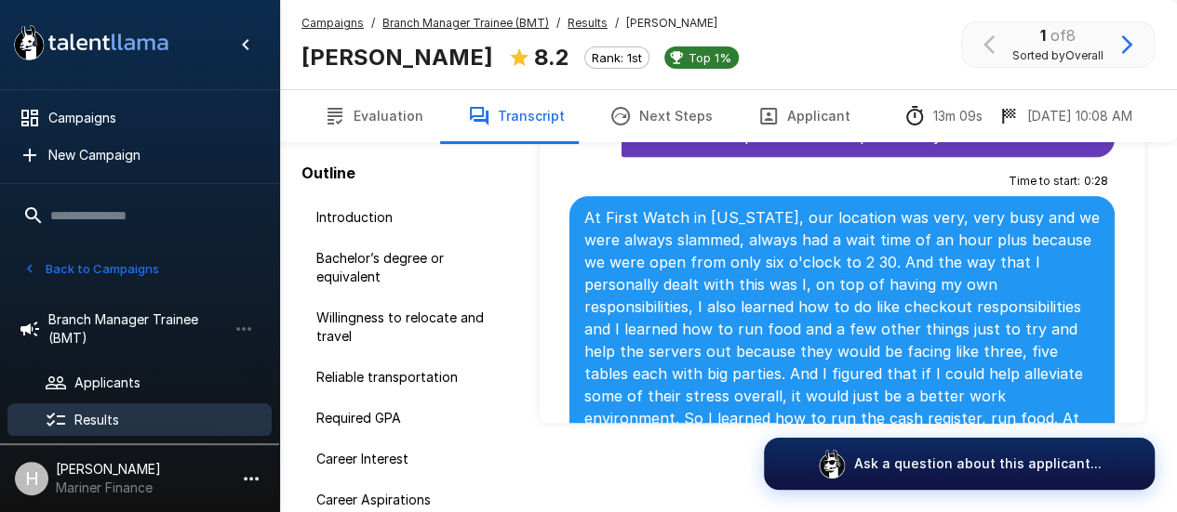
scroll to position [4650, 0]
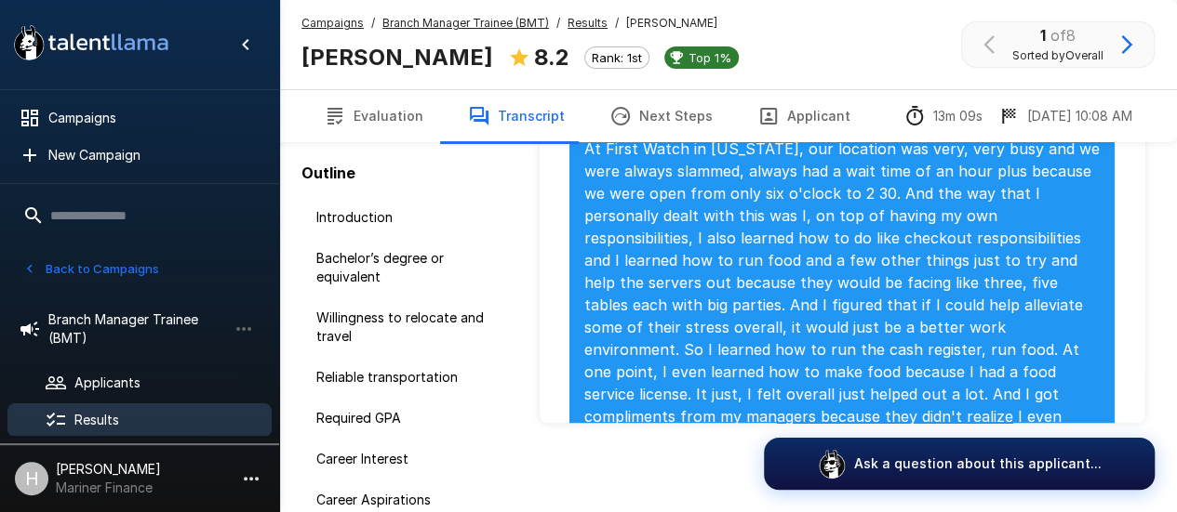
click at [991, 488] on button "button" at bounding box center [1002, 504] width 33 height 33
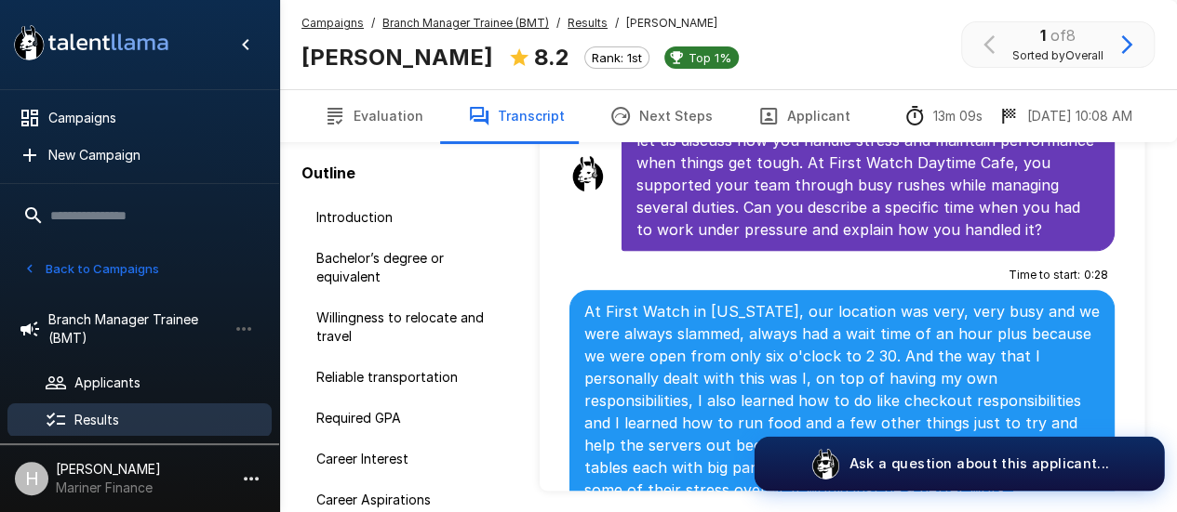
scroll to position [0, 0]
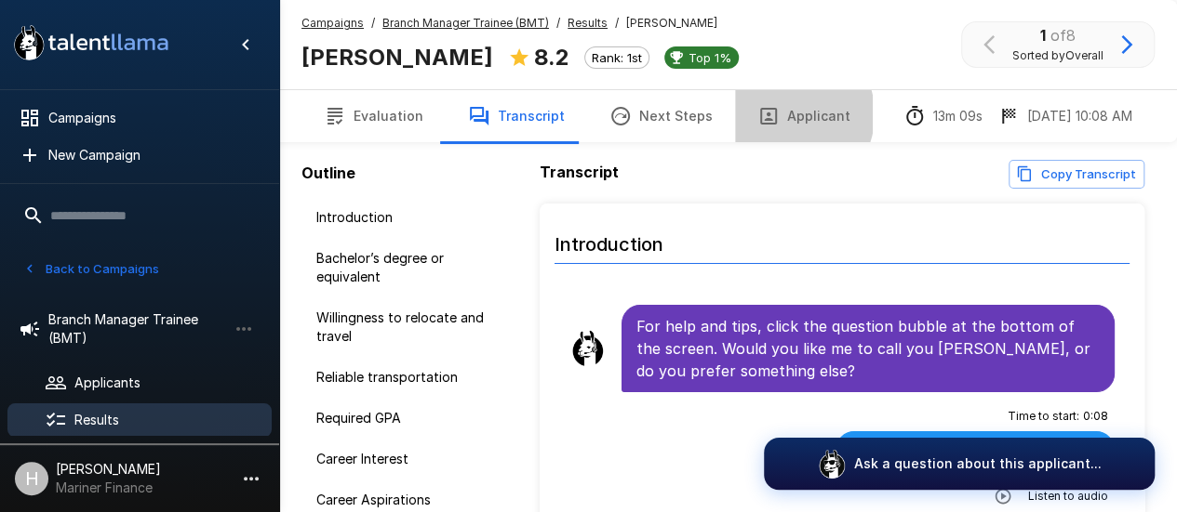
click at [772, 114] on button "Applicant" at bounding box center [804, 116] width 138 height 52
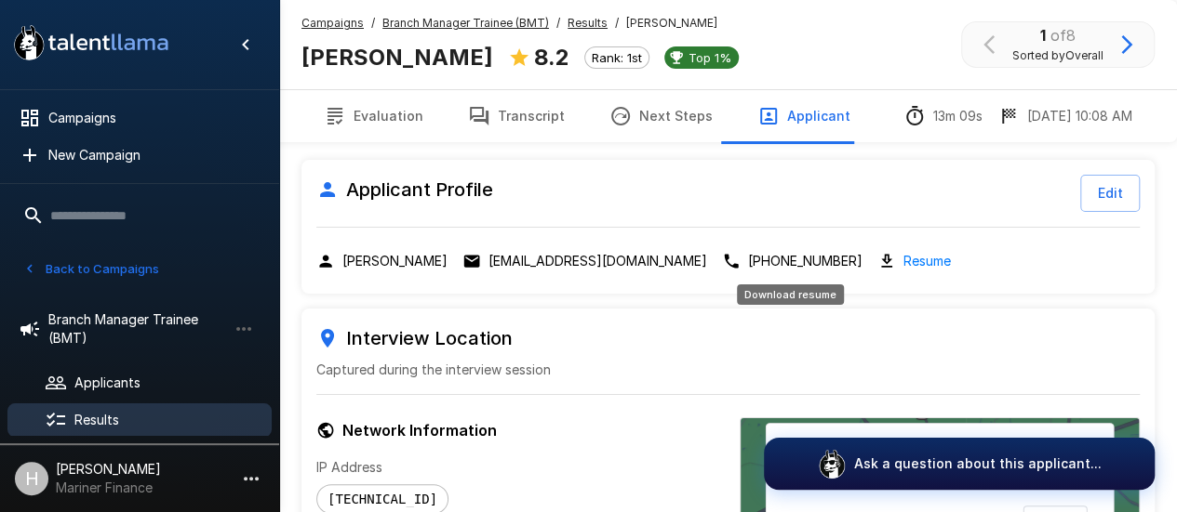
click at [903, 258] on link "Resume" at bounding box center [926, 260] width 47 height 21
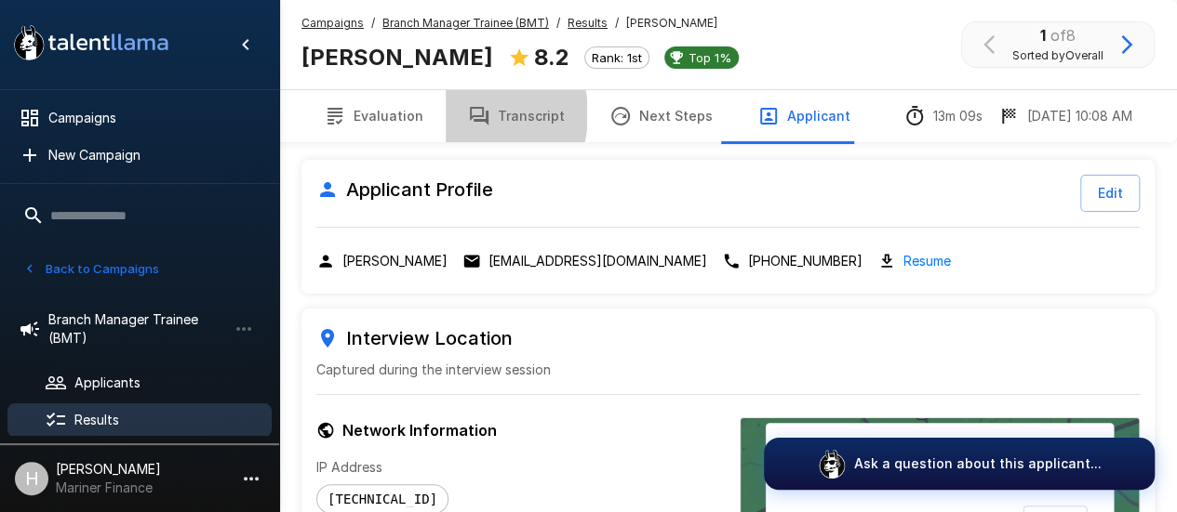
click at [468, 114] on icon "button" at bounding box center [479, 116] width 22 height 22
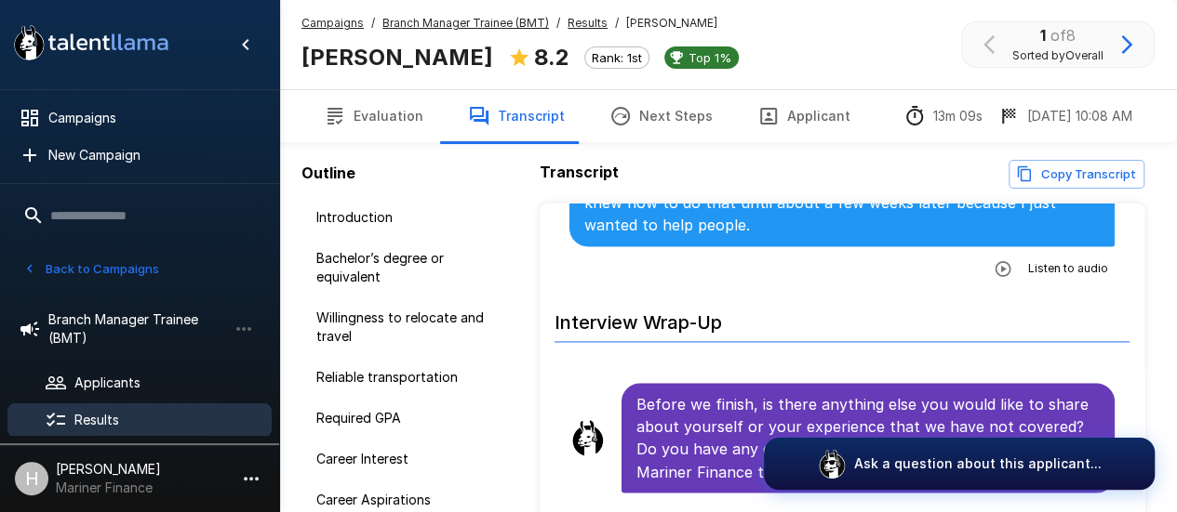
scroll to position [5023, 0]
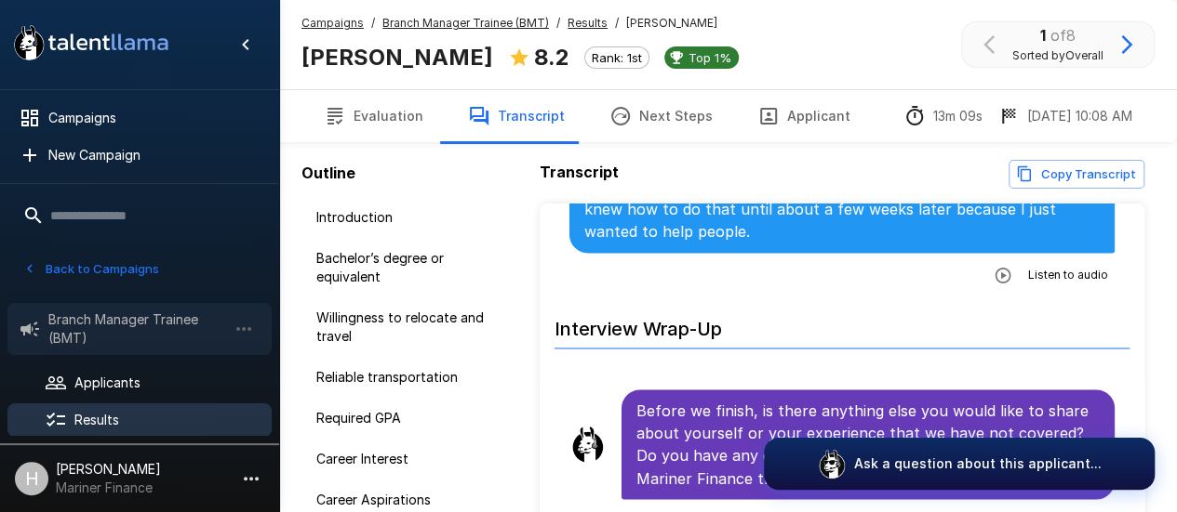
click at [171, 320] on span "Branch Manager Trainee (BMT)" at bounding box center [137, 329] width 179 height 37
